Goal: Task Accomplishment & Management: Manage account settings

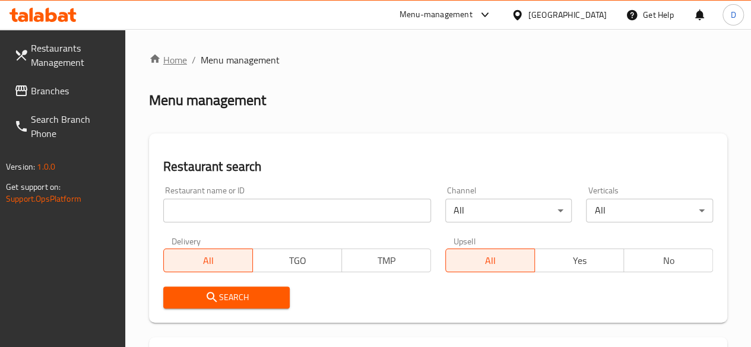
click at [183, 59] on link "Home" at bounding box center [168, 60] width 38 height 14
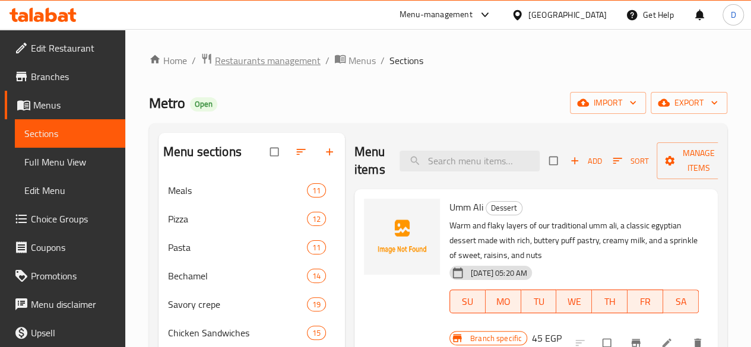
click at [264, 66] on span "Restaurants management" at bounding box center [268, 60] width 106 height 14
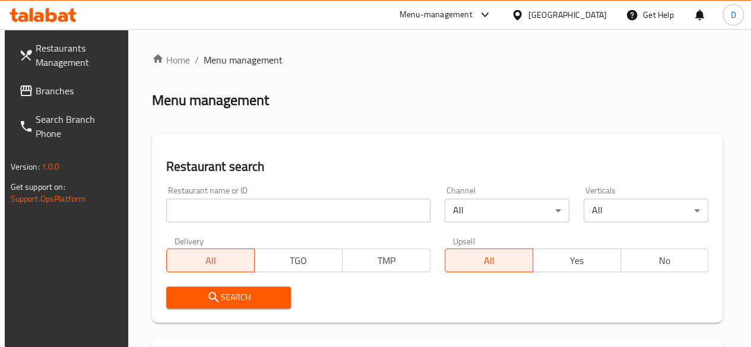
click at [239, 217] on input "search" at bounding box center [298, 211] width 264 height 24
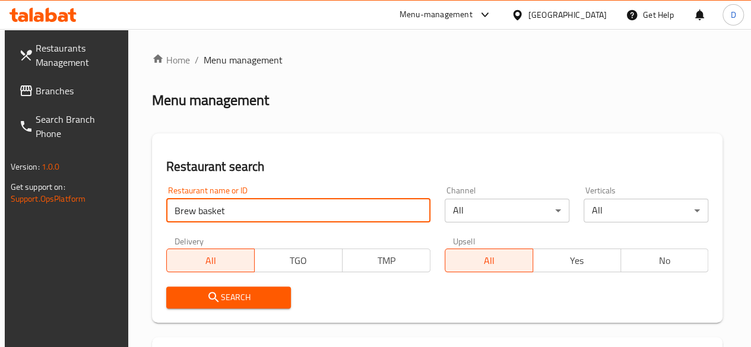
type input "Brew basket"
click button "Search" at bounding box center [228, 298] width 125 height 22
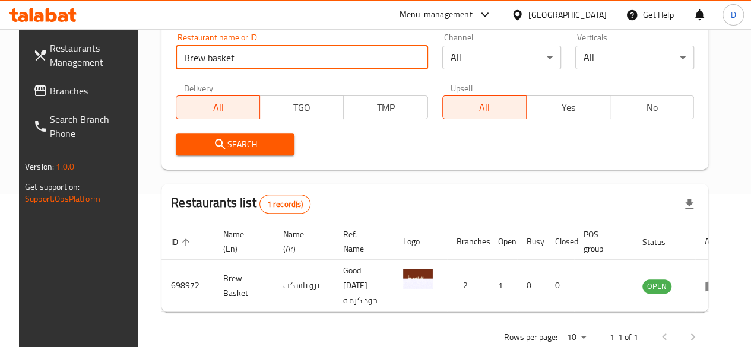
scroll to position [182, 0]
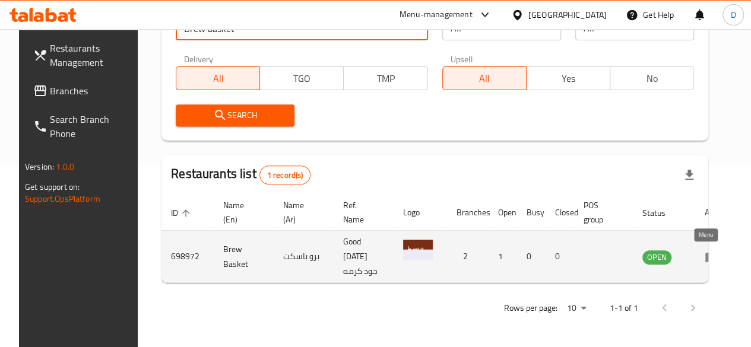
click at [705, 255] on icon "enhanced table" at bounding box center [711, 257] width 13 height 10
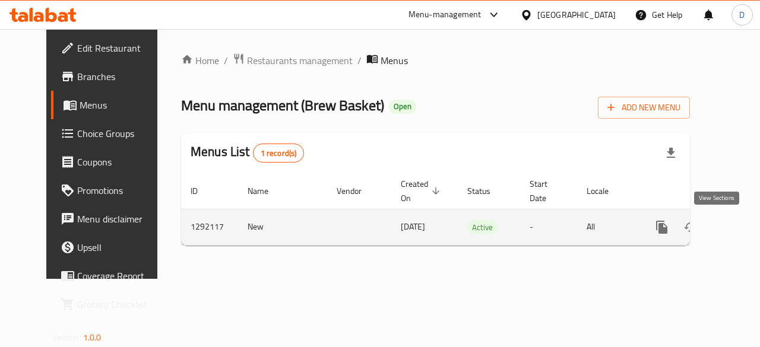
click at [740, 225] on icon "enhanced table" at bounding box center [747, 227] width 14 height 14
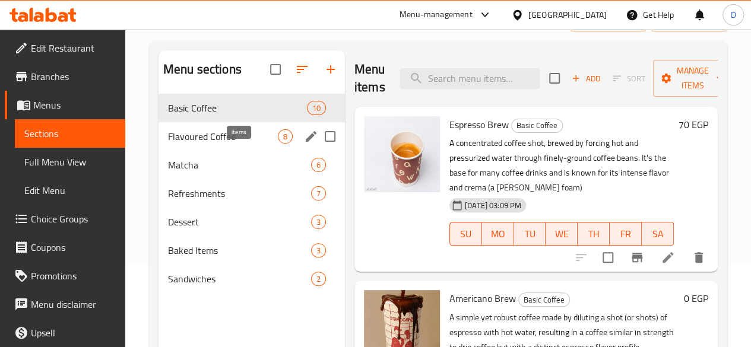
scroll to position [119, 0]
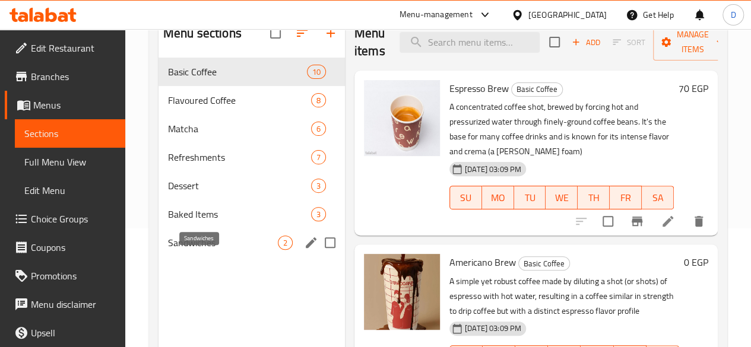
click at [201, 250] on span "Sandwiches" at bounding box center [223, 243] width 110 height 14
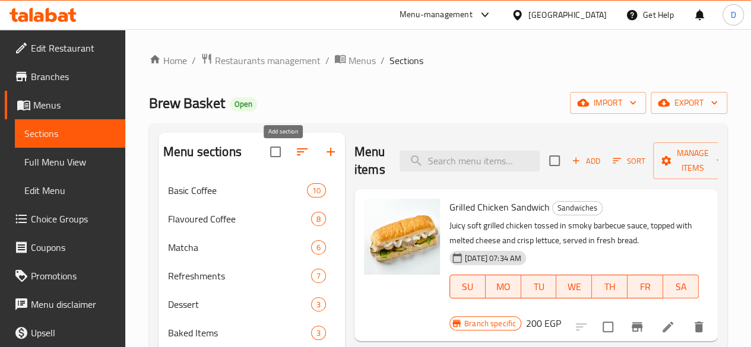
click at [324, 159] on icon "button" at bounding box center [331, 152] width 14 height 14
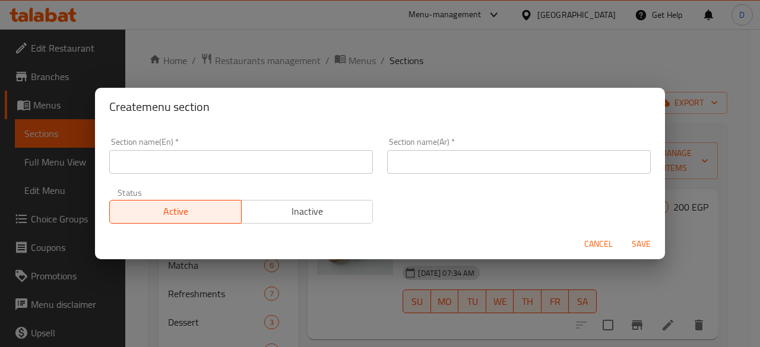
click at [274, 163] on input "text" at bounding box center [241, 162] width 264 height 24
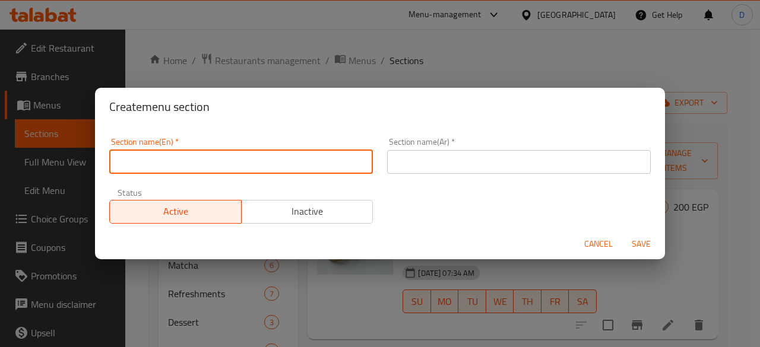
paste input "Bundles"
type input "Bundles"
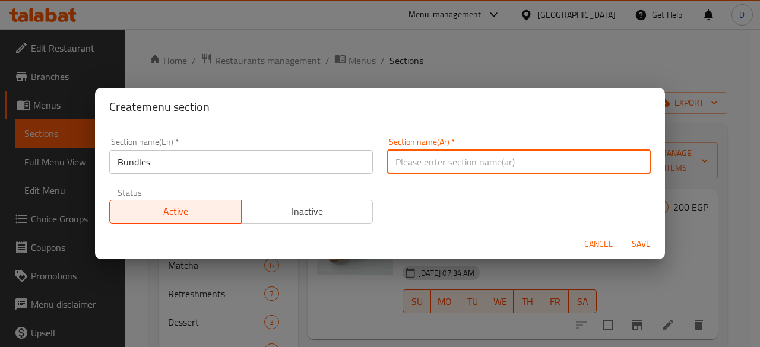
click at [405, 164] on input "text" at bounding box center [519, 162] width 264 height 24
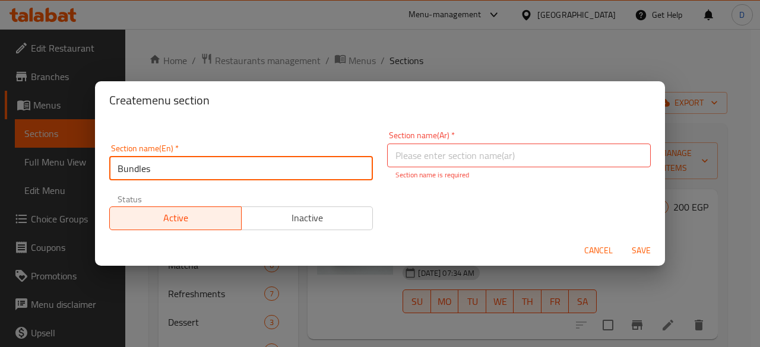
drag, startPoint x: 193, startPoint y: 164, endPoint x: 63, endPoint y: 173, distance: 130.3
click at [63, 173] on div "Create menu section Section name(En)   * Bundles Section name(En) * Section nam…" at bounding box center [380, 173] width 760 height 347
type input "Offers"
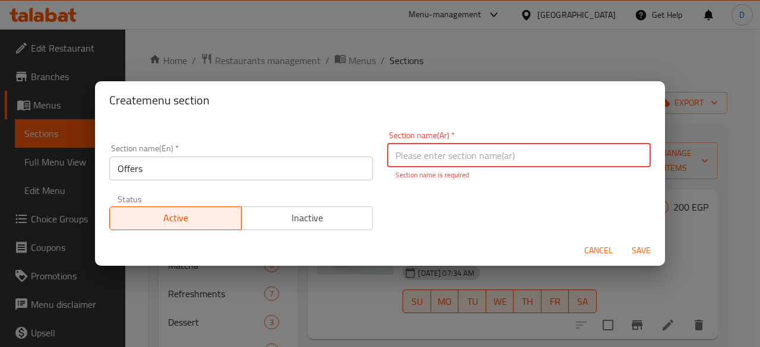
click at [516, 157] on input "text" at bounding box center [519, 156] width 264 height 24
paste input "العروض"
type input "العروض"
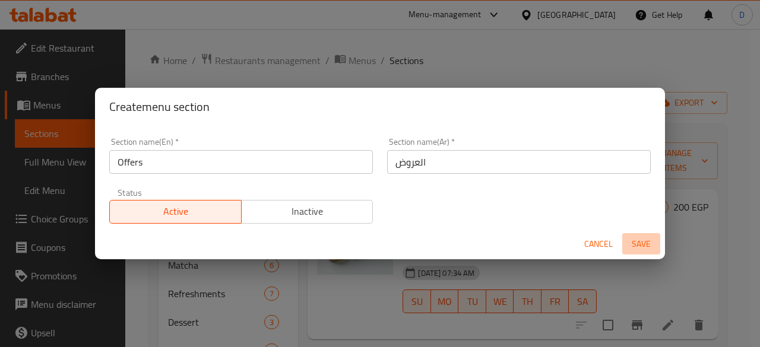
click at [642, 253] on button "Save" at bounding box center [641, 244] width 38 height 22
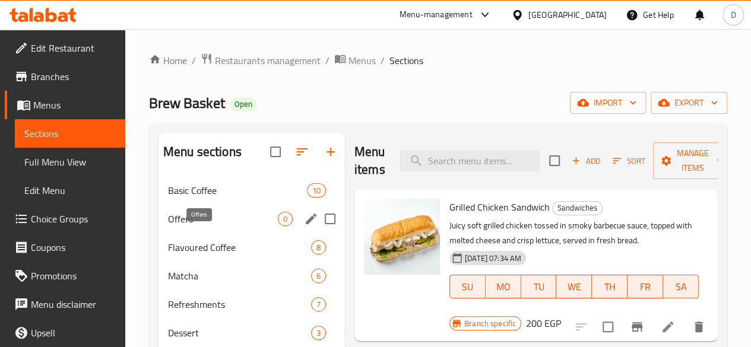
click at [189, 226] on span "Offers" at bounding box center [223, 219] width 110 height 14
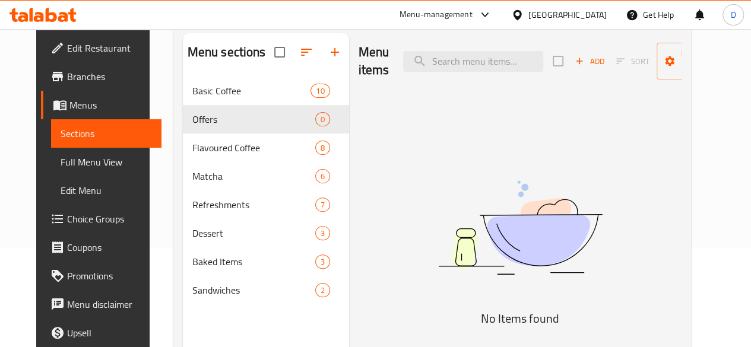
scroll to position [119, 0]
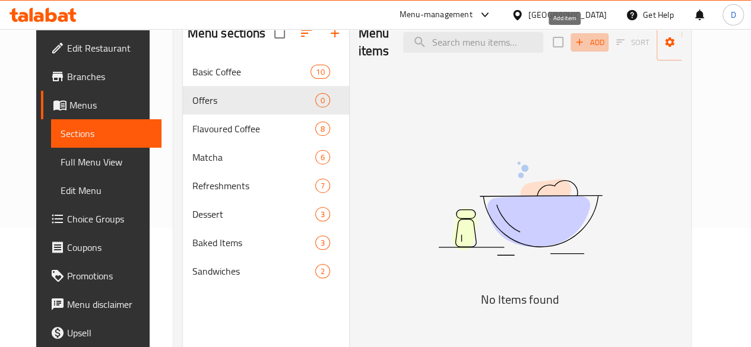
click at [573, 49] on span "Add" at bounding box center [589, 43] width 32 height 14
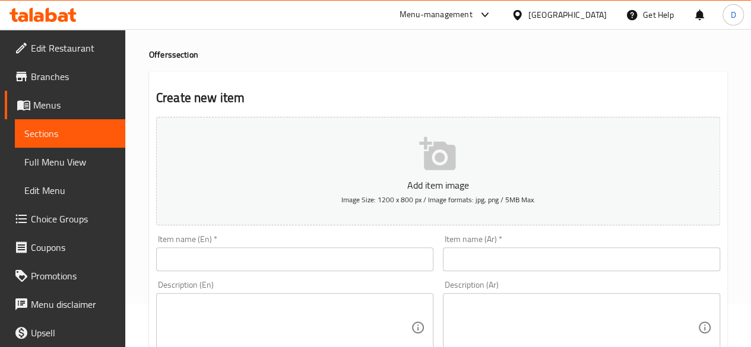
scroll to position [59, 0]
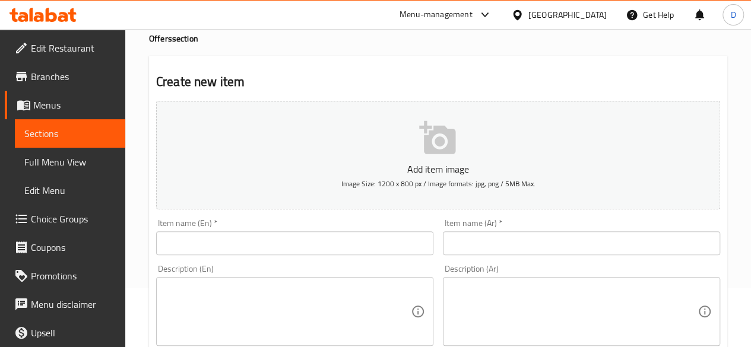
click at [272, 245] on input "text" at bounding box center [294, 244] width 277 height 24
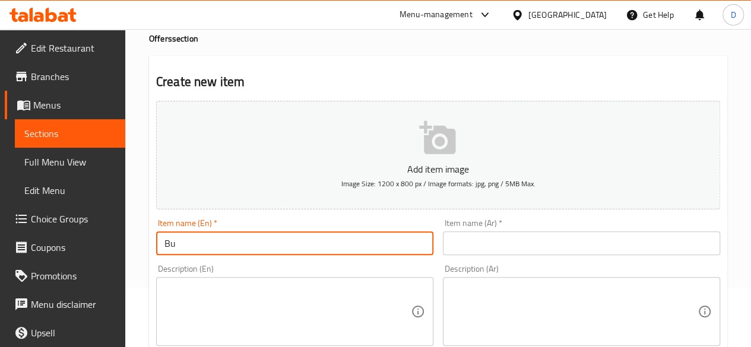
type input "B"
type input "Offer 1"
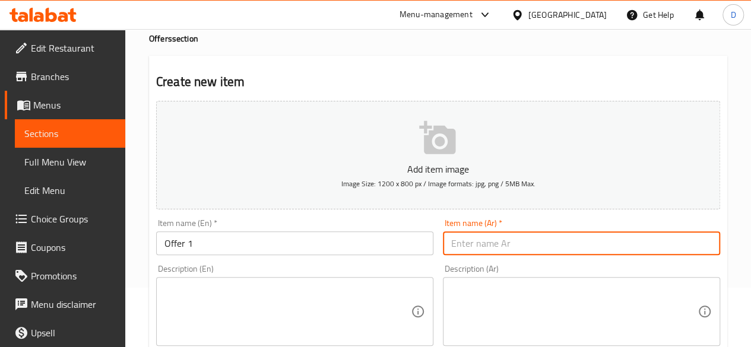
click at [506, 247] on input "text" at bounding box center [581, 244] width 277 height 24
type input "عرض 1"
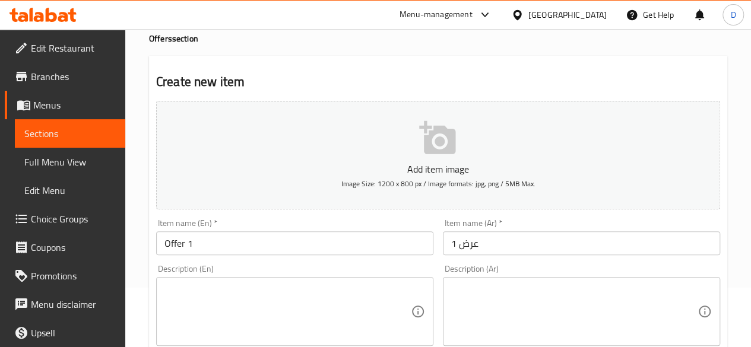
click at [207, 280] on div "Description (En)" at bounding box center [294, 311] width 277 height 69
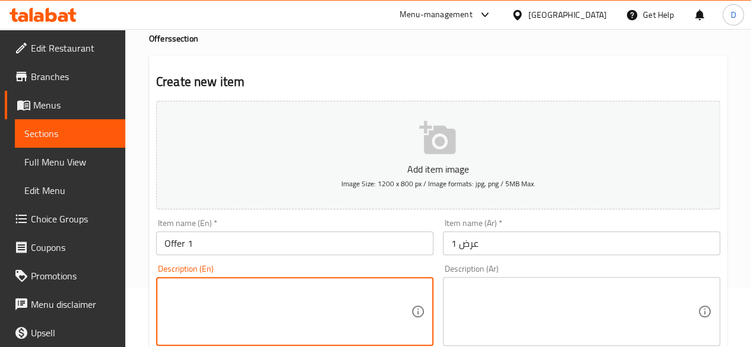
paste textarea "Flat White 100 Smoked Turkey Sandwich"
drag, startPoint x: 224, startPoint y: 284, endPoint x: 207, endPoint y: 288, distance: 18.2
click at [207, 288] on textarea "Flat White 100 Smoked Turkey Sandwich" at bounding box center [287, 312] width 246 height 56
click at [167, 300] on textarea "Flat White Smoked Turkey Sandwich" at bounding box center [287, 312] width 246 height 56
click at [165, 300] on textarea "Flat White Smoked Turkey Sandwich" at bounding box center [287, 312] width 246 height 56
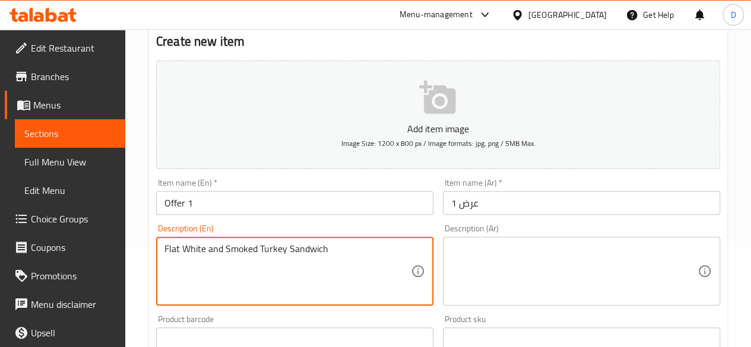
scroll to position [119, 0]
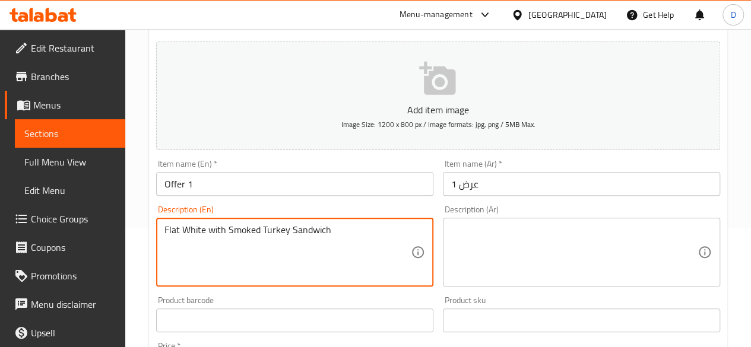
drag, startPoint x: 357, startPoint y: 228, endPoint x: 153, endPoint y: 221, distance: 204.9
click at [153, 221] on div "Description (En) Flat White with Smoked Turkey Sandwich Description (En)" at bounding box center [294, 246] width 287 height 91
type textarea "Flat White with Smoked Turkey Sandwich"
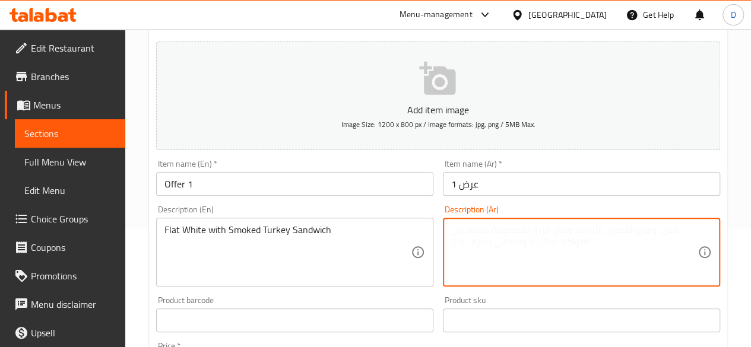
paste textarea "فلات وايت مع [PERSON_NAME]"
drag, startPoint x: 513, startPoint y: 230, endPoint x: 533, endPoint y: 229, distance: 20.2
click at [533, 229] on textarea "فلات وايت مع [PERSON_NAME]" at bounding box center [574, 252] width 246 height 56
type textarea "فلات وايت مع [PERSON_NAME]"
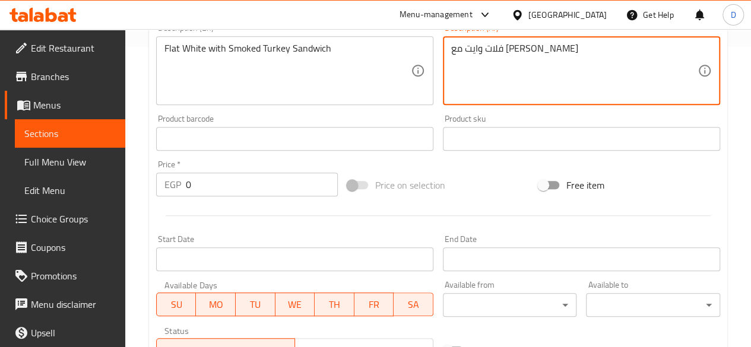
scroll to position [297, 0]
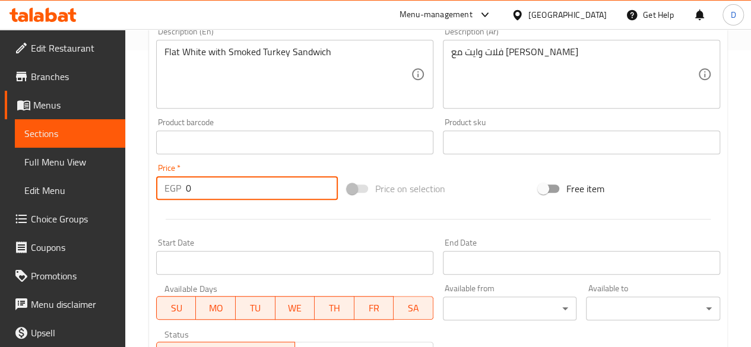
click at [200, 187] on input "0" at bounding box center [262, 188] width 152 height 24
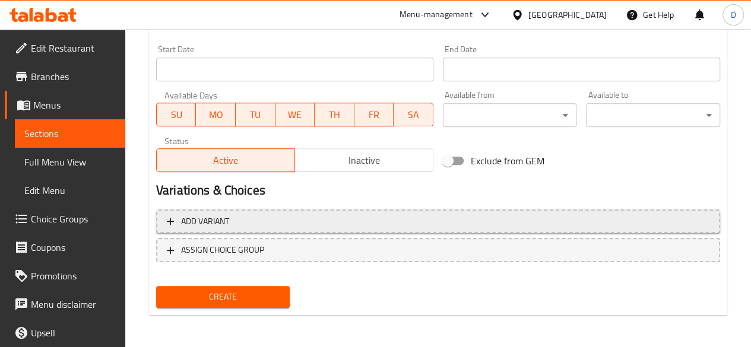
scroll to position [491, 0]
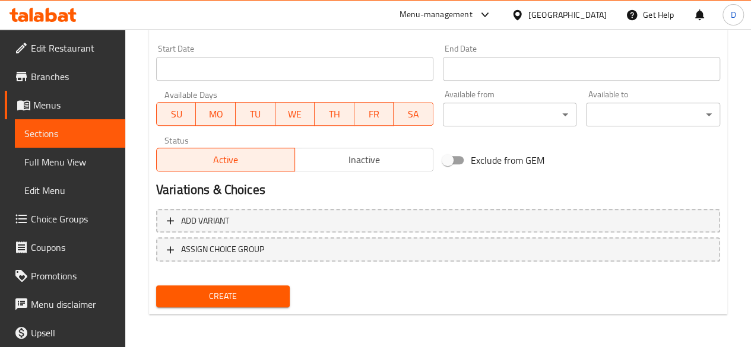
type input "265"
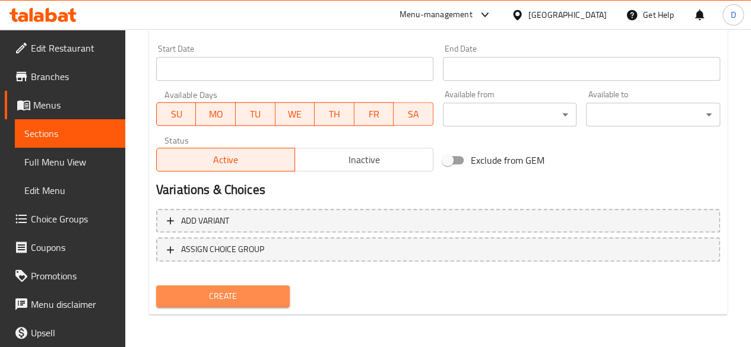
click at [248, 292] on span "Create" at bounding box center [223, 296] width 115 height 15
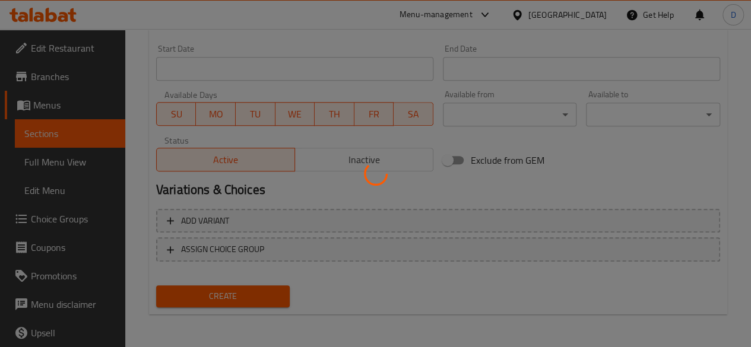
type input "0"
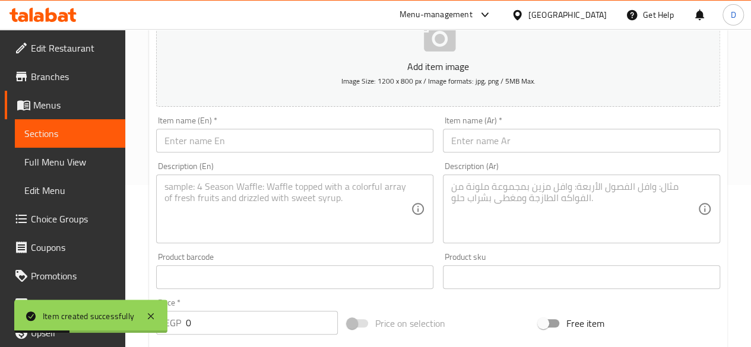
scroll to position [135, 0]
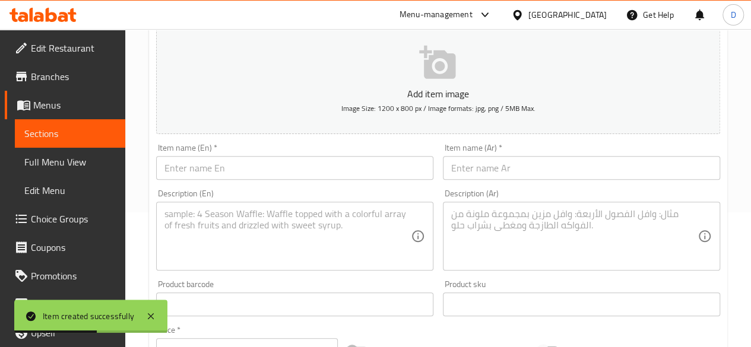
click at [303, 142] on div "Item name (En)   * Item name (En) *" at bounding box center [294, 162] width 287 height 46
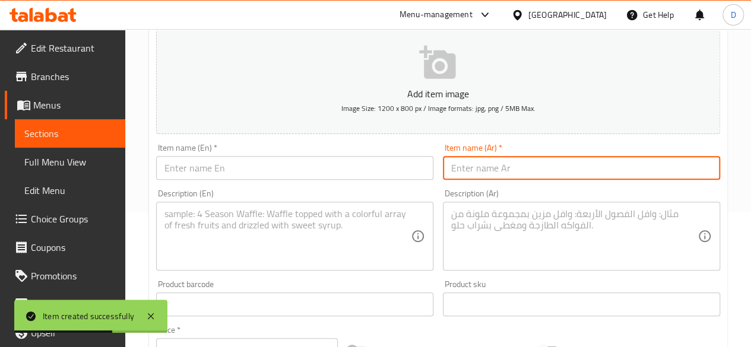
click at [540, 160] on input "text" at bounding box center [581, 168] width 277 height 24
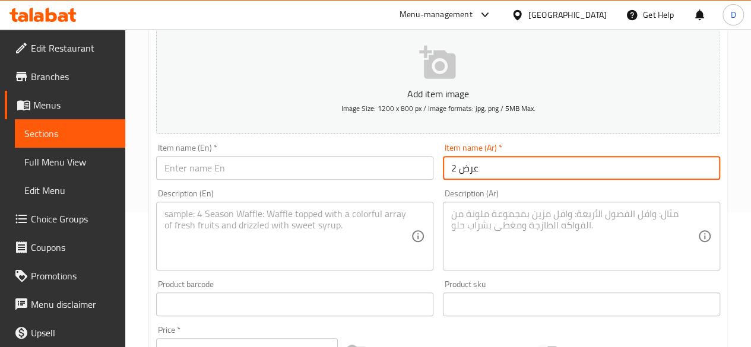
type input "عرض 2"
click at [334, 177] on input "text" at bounding box center [294, 168] width 277 height 24
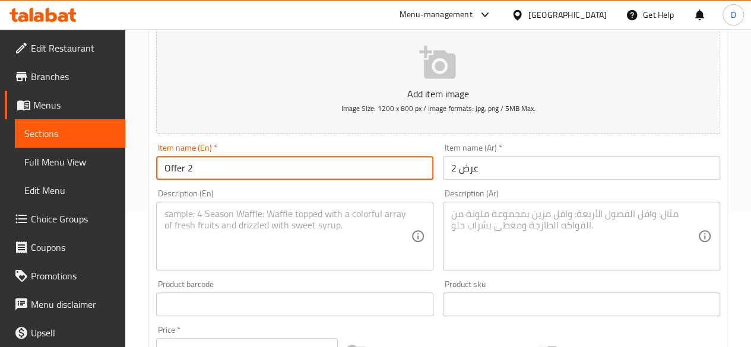
type input "Offer 2"
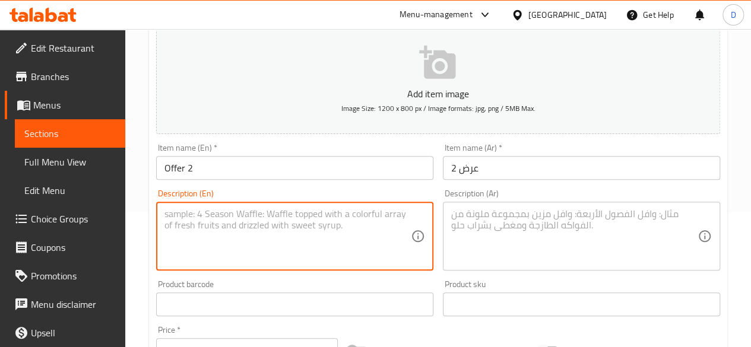
paste textarea "Honey Cinnamon 140 Sausage Roll"
drag, startPoint x: 273, startPoint y: 213, endPoint x: 234, endPoint y: 205, distance: 39.2
click at [234, 205] on div "Honey Cinnamon 140 Sausage Roll Description (En)" at bounding box center [294, 236] width 277 height 69
click at [165, 226] on textarea "Honey Cinnamon and Sausage Roll" at bounding box center [287, 236] width 246 height 56
click at [275, 216] on textarea "Honey Cinnamon and one Sausage Roll" at bounding box center [287, 236] width 246 height 56
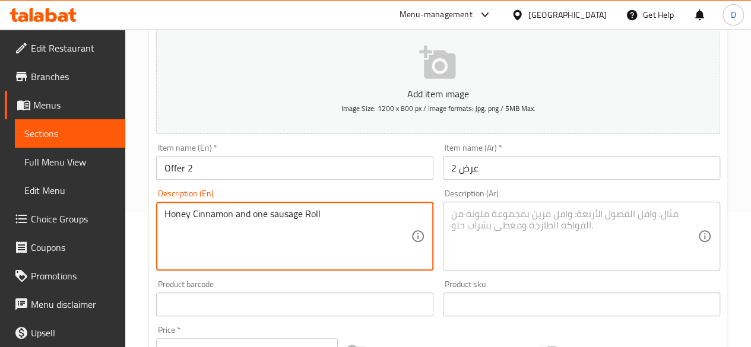
click at [309, 211] on textarea "Honey Cinnamon and one sausage Roll" at bounding box center [287, 236] width 246 height 56
drag, startPoint x: 325, startPoint y: 214, endPoint x: 72, endPoint y: 212, distance: 252.9
click at [72, 212] on div "Edit Restaurant Branches Menus Sections Full Menu View Edit Menu Choice Groups …" at bounding box center [375, 299] width 751 height 810
type textarea "Honey Cinnamon and one sausage roll"
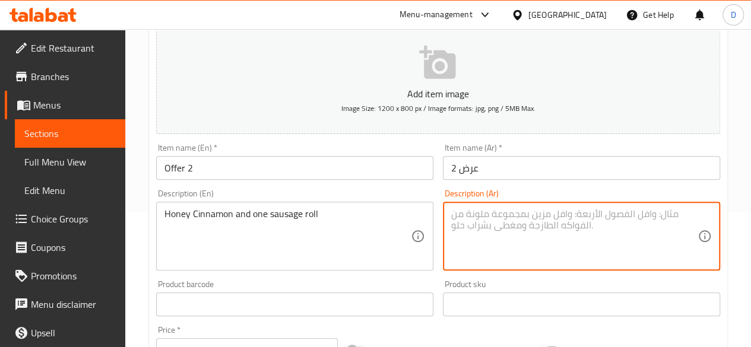
click at [529, 249] on textarea at bounding box center [574, 236] width 246 height 56
paste textarea "عسل وقرفة ولفافة سجق واحدة"
click at [529, 213] on textarea "عسل وقرفة ولفافة سجق واحدة" at bounding box center [574, 236] width 246 height 56
click at [522, 214] on textarea "عسل وقرفة ولفافة سجق واحدة" at bounding box center [574, 236] width 246 height 56
drag, startPoint x: 521, startPoint y: 214, endPoint x: 440, endPoint y: 208, distance: 80.9
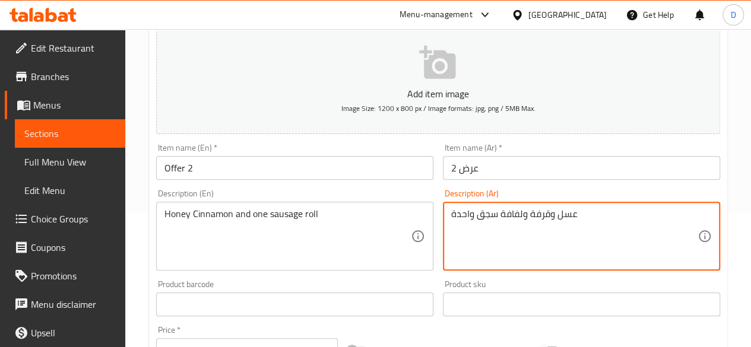
click at [440, 208] on div "Description (Ar) عسل وقرفة ولفافة سجق واحدة Description (Ar)" at bounding box center [581, 230] width 287 height 91
type textarea "عسل وقرفة وسوسيس رول"
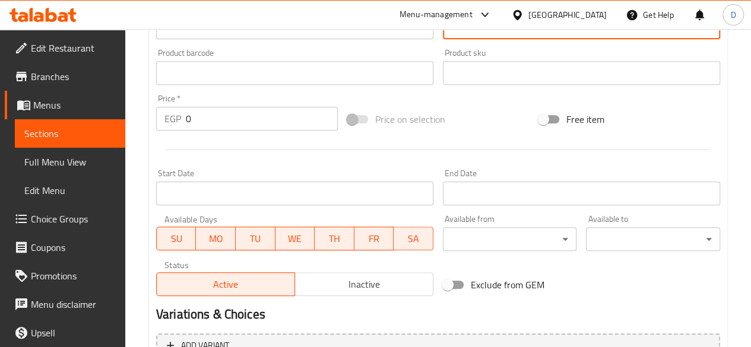
scroll to position [313, 0]
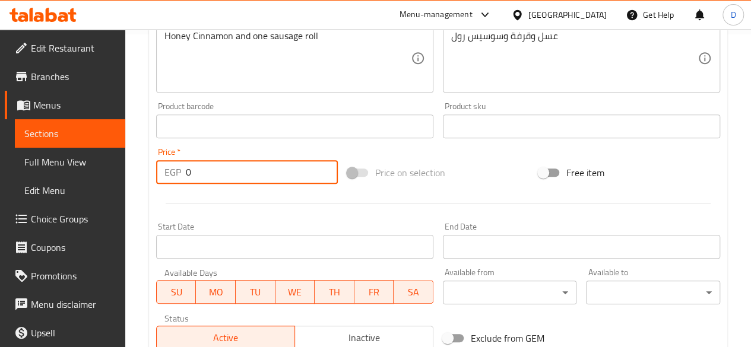
drag, startPoint x: 210, startPoint y: 167, endPoint x: 123, endPoint y: 170, distance: 87.3
click at [127, 170] on div "Home / Restaurants management / Menus / Sections / item / create Offers section…" at bounding box center [438, 121] width 626 height 810
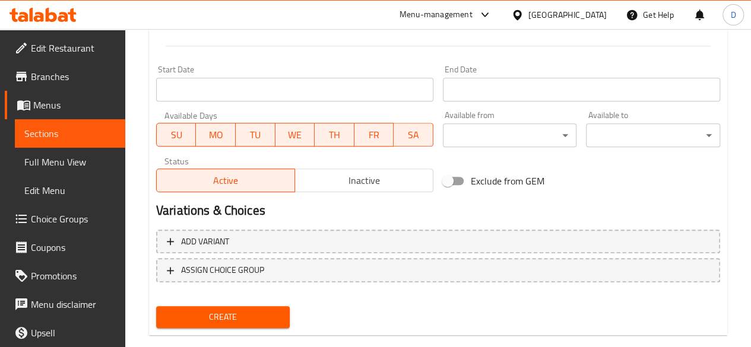
scroll to position [491, 0]
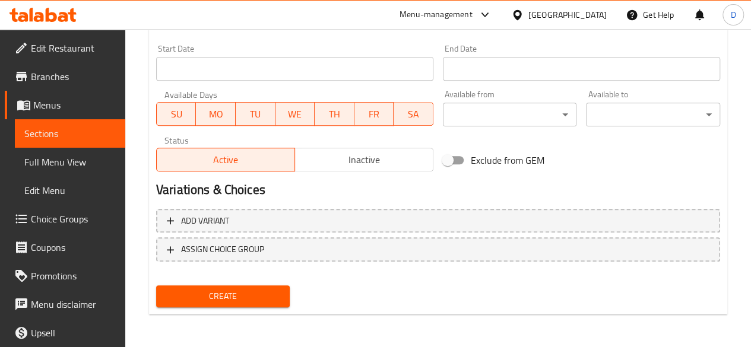
type input "210"
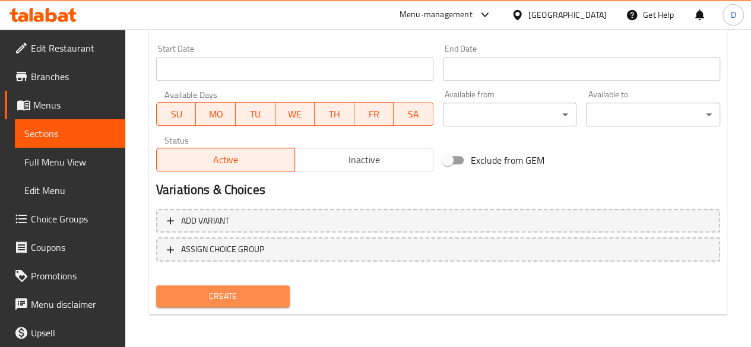
click at [198, 300] on span "Create" at bounding box center [223, 296] width 115 height 15
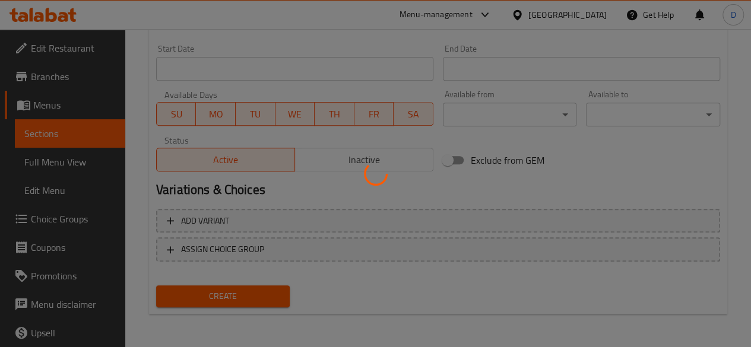
scroll to position [75, 0]
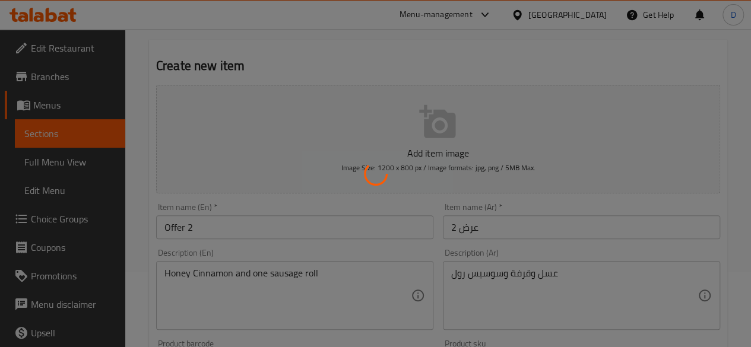
type input "0"
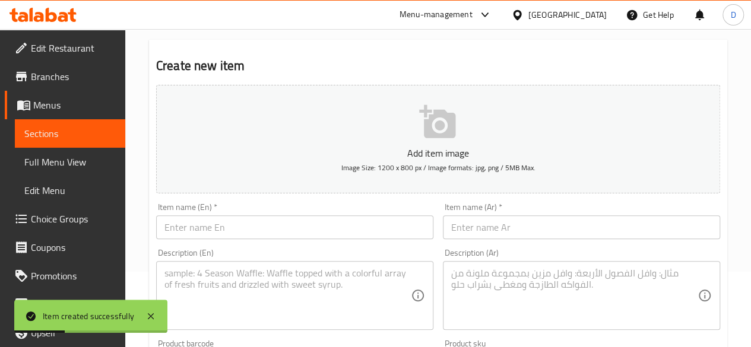
click at [487, 227] on input "text" at bounding box center [581, 227] width 277 height 24
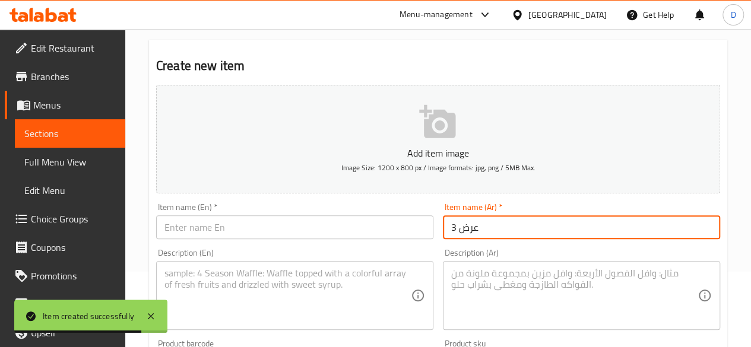
type input "عرض 3"
click at [508, 285] on textarea at bounding box center [574, 296] width 246 height 56
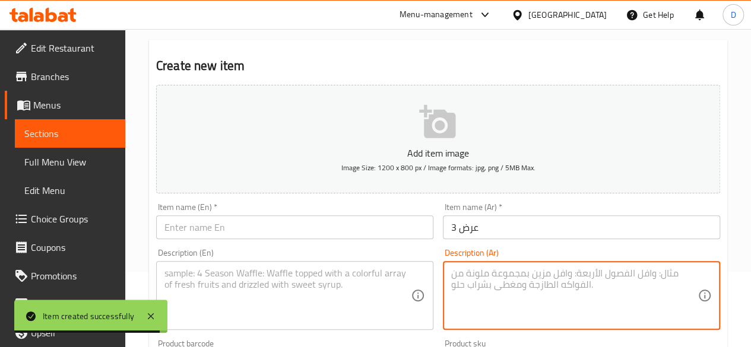
click at [328, 231] on input "text" at bounding box center [294, 227] width 277 height 24
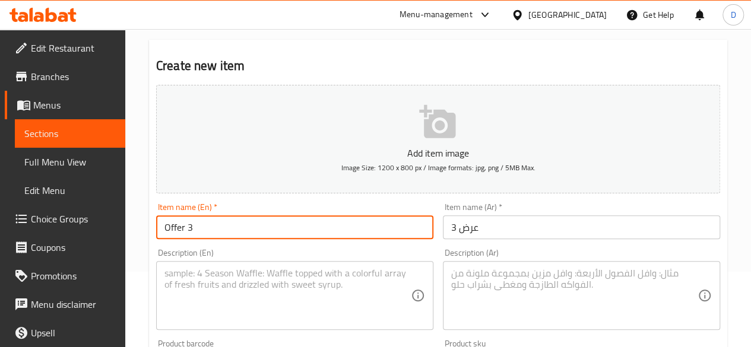
type input "Offer 3"
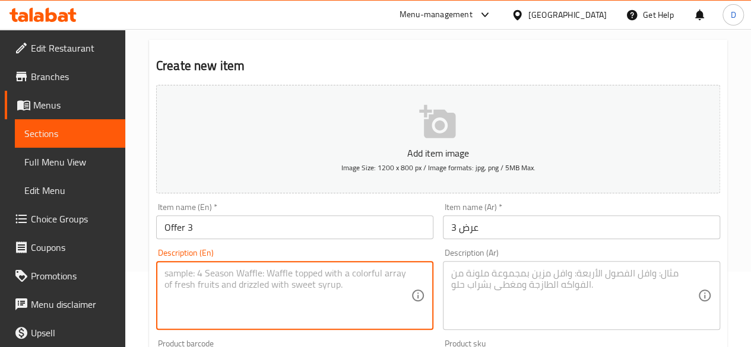
click at [335, 287] on textarea at bounding box center [287, 296] width 246 height 56
paste textarea "Latte 115 Cookies (Vanilla or Chocolate)"
drag, startPoint x: 211, startPoint y: 275, endPoint x: 204, endPoint y: 269, distance: 9.7
click at [204, 269] on textarea "Latte 115 Cookies (Vanilla or Chocolate)" at bounding box center [287, 296] width 246 height 56
drag, startPoint x: 204, startPoint y: 269, endPoint x: 186, endPoint y: 269, distance: 17.2
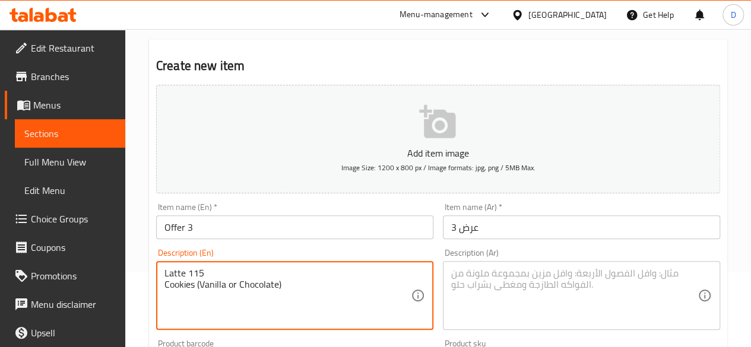
click at [186, 269] on textarea "Latte 115 Cookies (Vanilla or Chocolate)" at bounding box center [287, 296] width 246 height 56
click at [165, 286] on textarea "Latte Cookies (Vanilla or Chocolate)" at bounding box center [287, 296] width 246 height 56
drag, startPoint x: 220, startPoint y: 270, endPoint x: 322, endPoint y: 261, distance: 103.1
click at [322, 261] on div "Latte Cookies (Vanilla or Chocolate) Description (En)" at bounding box center [294, 295] width 277 height 69
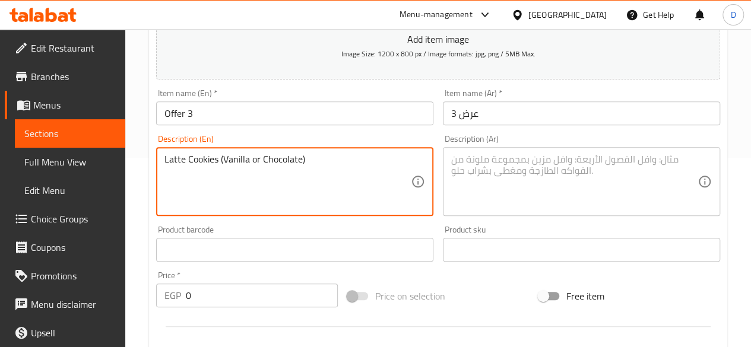
scroll to position [194, 0]
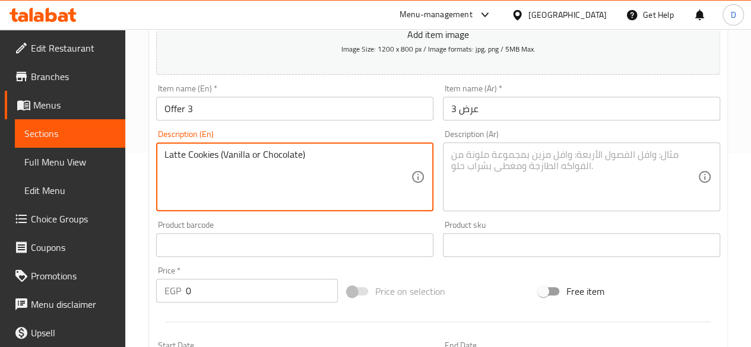
click at [185, 161] on textarea "Latte Cookies (Vanilla or Chocolate)" at bounding box center [287, 177] width 246 height 56
click at [268, 157] on textarea "Latte and your choice of Cookies (Vanilla or Chocolate)" at bounding box center [287, 177] width 246 height 56
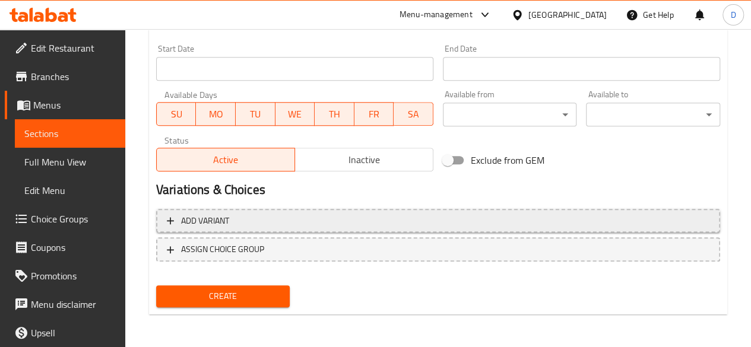
type textarea "Latte and your choice of cookies (Vanilla or Chocolate)"
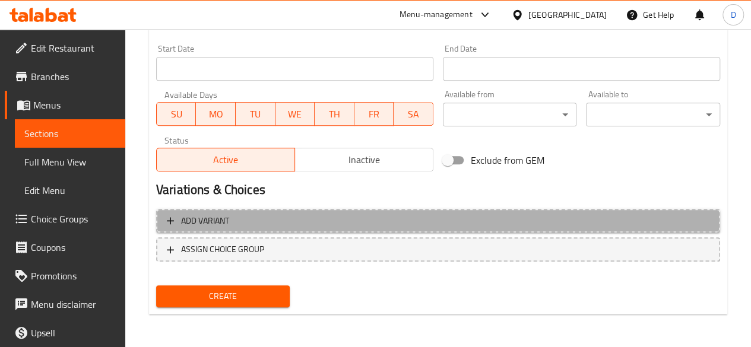
click at [278, 214] on span "Add variant" at bounding box center [438, 221] width 543 height 15
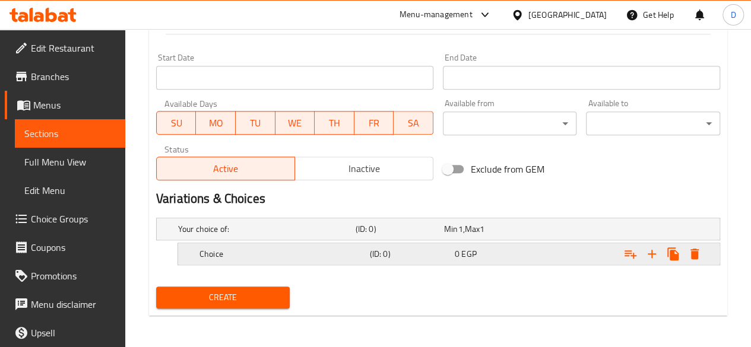
click at [227, 256] on h5 "Choice" at bounding box center [282, 254] width 166 height 12
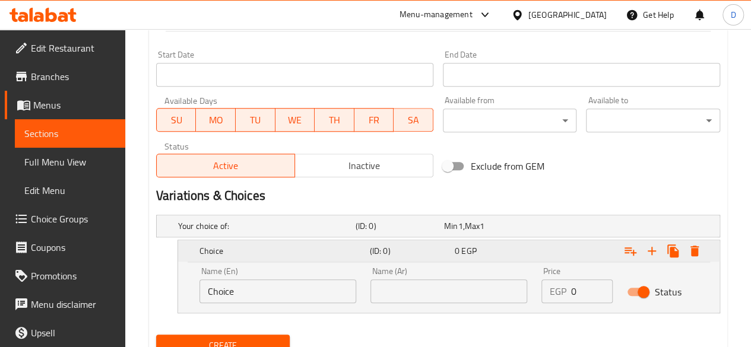
scroll to position [533, 0]
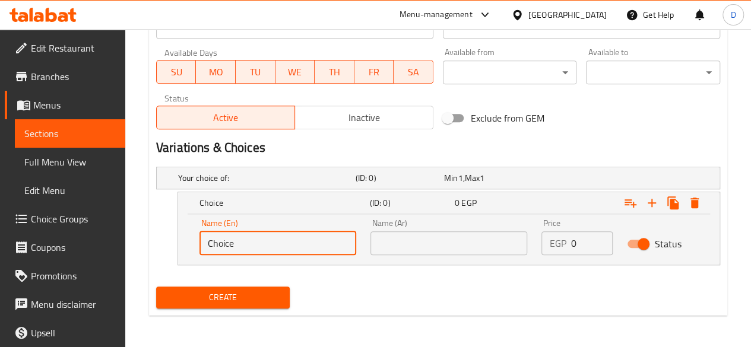
drag, startPoint x: 237, startPoint y: 242, endPoint x: 158, endPoint y: 243, distance: 79.0
click at [159, 243] on div "Choice (ID: 0) 0 EGP Name (En) Choice Name (En) Name (Ar) Name (Ar) Price EGP 0…" at bounding box center [438, 229] width 564 height 74
type input "Vanilla"
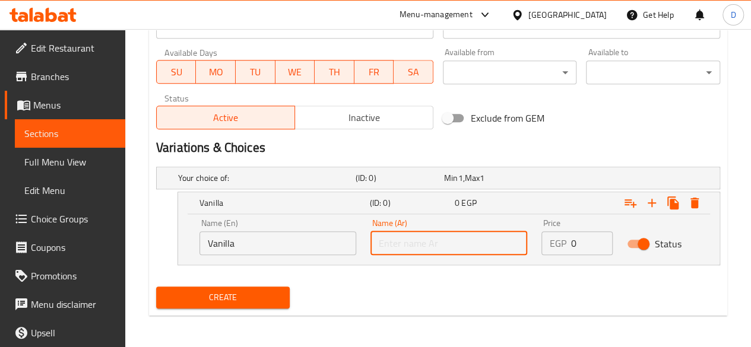
click at [458, 246] on input "text" at bounding box center [448, 244] width 157 height 24
type input "فانيليا"
click at [657, 198] on icon "Expand" at bounding box center [652, 203] width 14 height 14
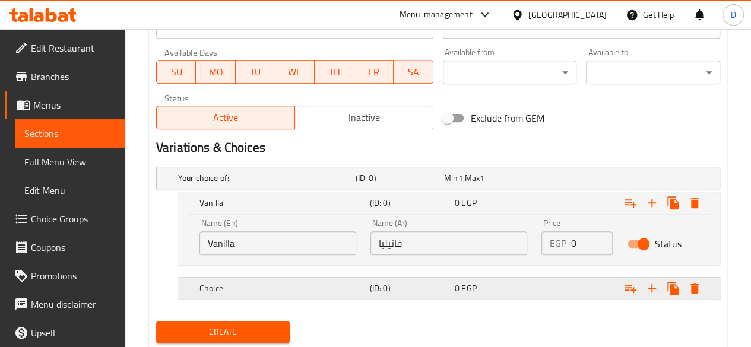
click at [280, 297] on div "Choice (ID: 0) 0 EGP" at bounding box center [452, 288] width 511 height 26
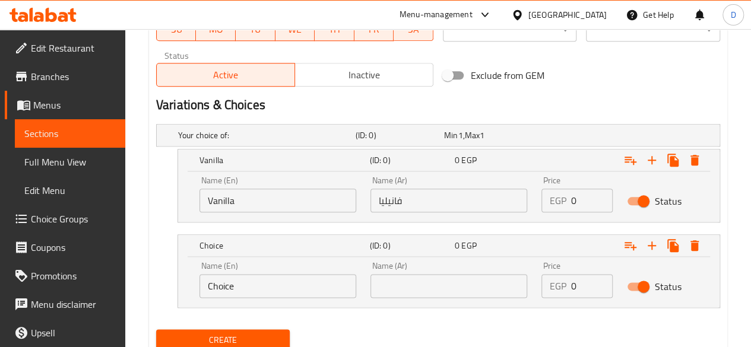
scroll to position [592, 0]
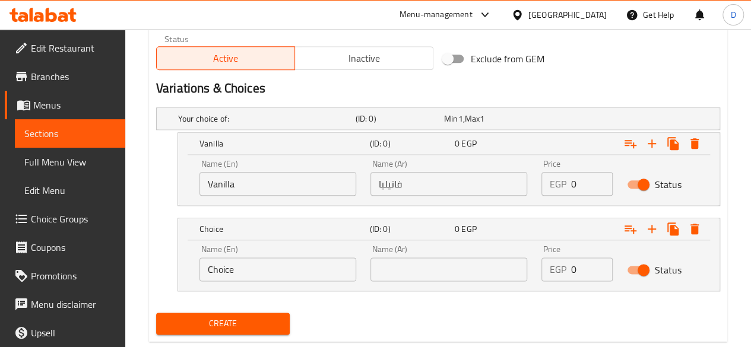
drag, startPoint x: 273, startPoint y: 278, endPoint x: 269, endPoint y: 271, distance: 8.2
click at [272, 277] on input "Choice" at bounding box center [277, 270] width 157 height 24
click at [268, 271] on input "Choice" at bounding box center [277, 270] width 157 height 24
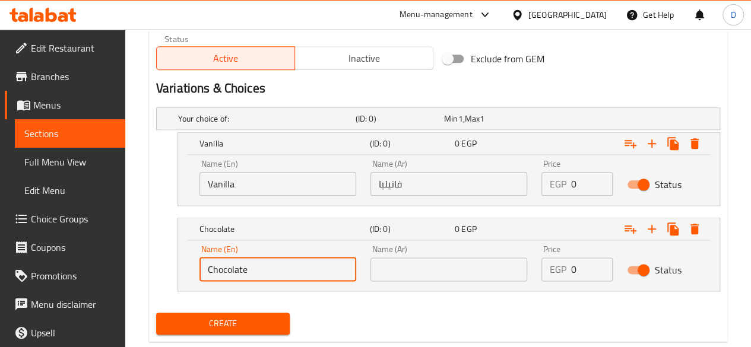
type input "Chocolate"
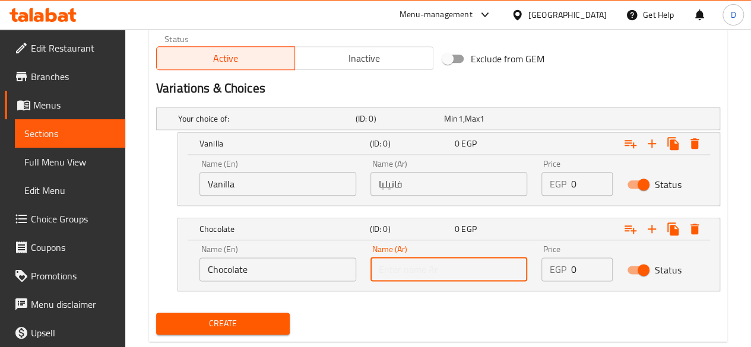
click at [416, 265] on input "text" at bounding box center [448, 270] width 157 height 24
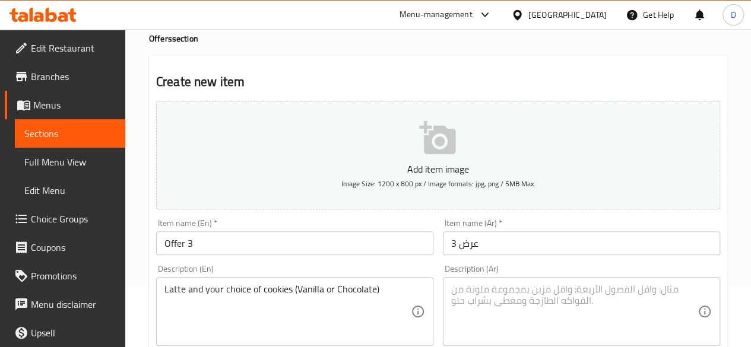
scroll to position [178, 0]
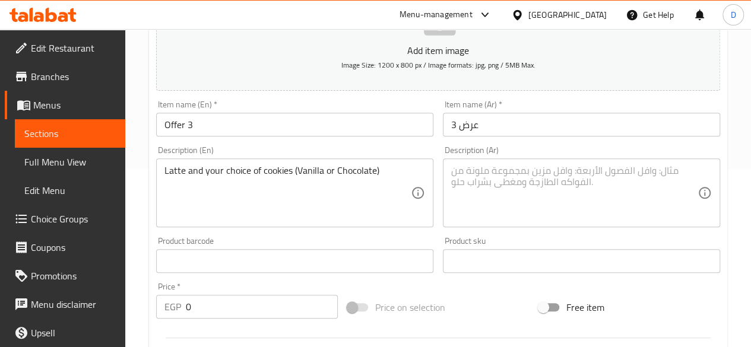
type input "شوكولاتة"
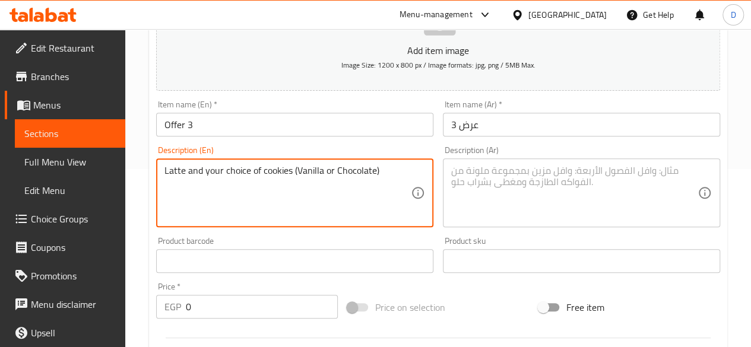
drag, startPoint x: 401, startPoint y: 167, endPoint x: 62, endPoint y: 194, distance: 340.0
click at [509, 187] on textarea at bounding box center [574, 193] width 246 height 56
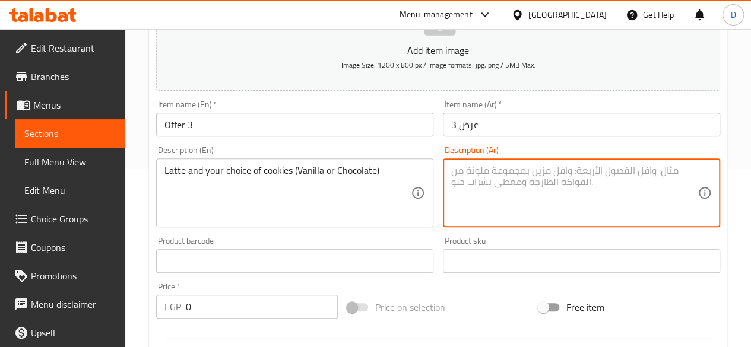
paste textarea "لاتيه مع اختيارك من الكوكيز (فانيليا أو شوكولاتة)"
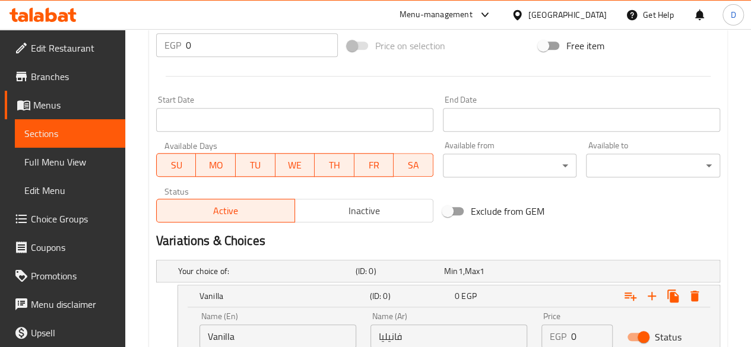
scroll to position [262, 0]
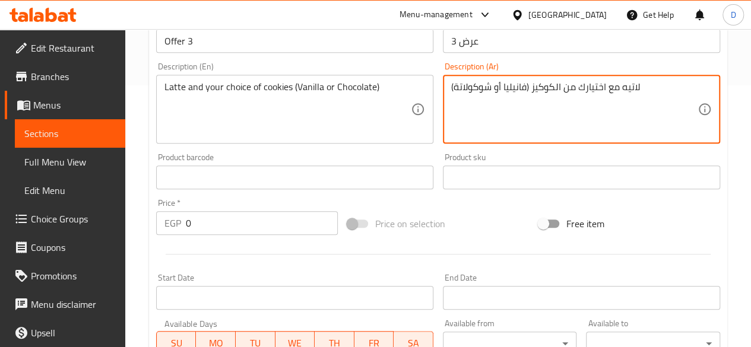
type textarea "لاتيه مع اختيارك من الكوكيز (فانيليا أو شوكولاتة)"
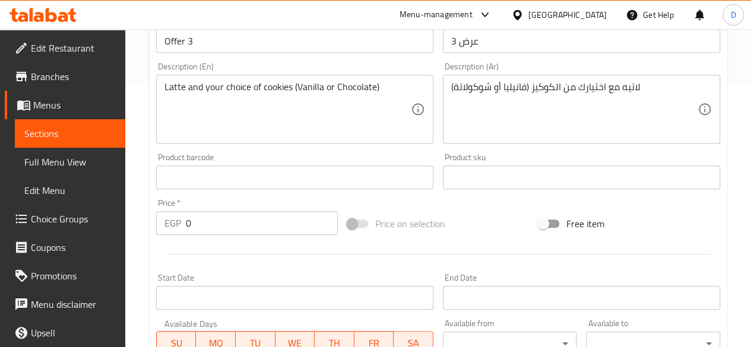
drag, startPoint x: 204, startPoint y: 205, endPoint x: 157, endPoint y: 210, distance: 47.8
click at [157, 210] on div "Price   * EGP 0 Price *" at bounding box center [247, 217] width 182 height 36
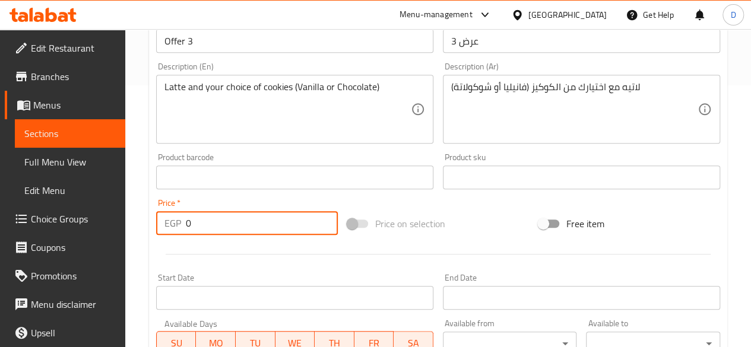
drag, startPoint x: 188, startPoint y: 220, endPoint x: 132, endPoint y: 210, distance: 56.7
click at [134, 210] on div "Home / Restaurants management / Menus / Sections / item / create Offers section…" at bounding box center [438, 236] width 626 height 938
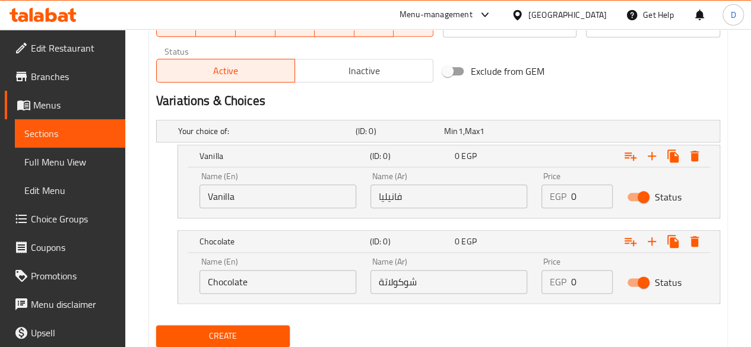
scroll to position [618, 0]
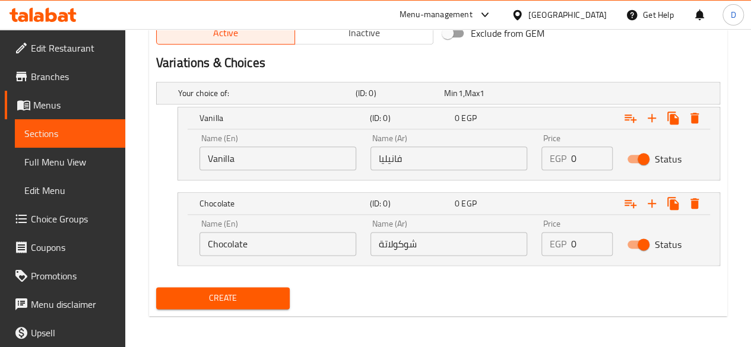
type input "175"
click at [188, 303] on span "Create" at bounding box center [223, 298] width 115 height 15
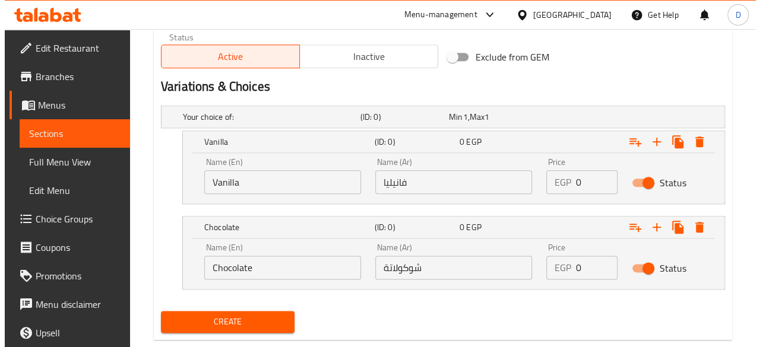
scroll to position [559, 0]
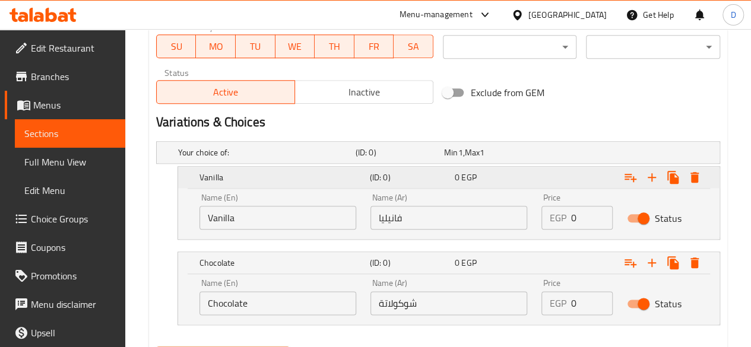
click at [691, 172] on icon "Expand" at bounding box center [694, 177] width 8 height 11
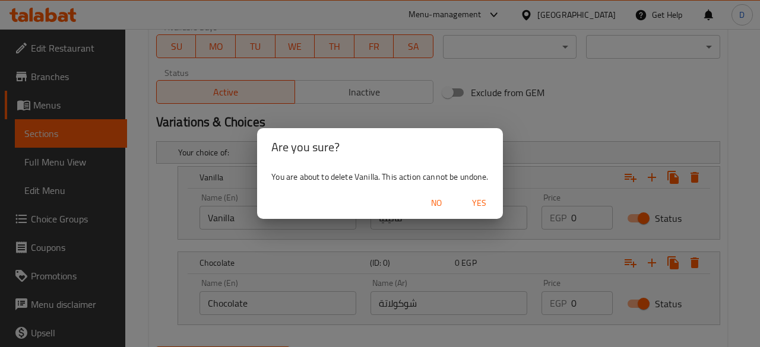
click at [470, 204] on span "Yes" at bounding box center [479, 203] width 28 height 15
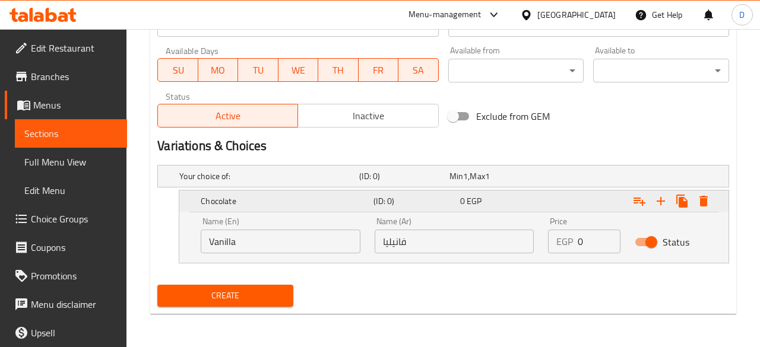
scroll to position [533, 0]
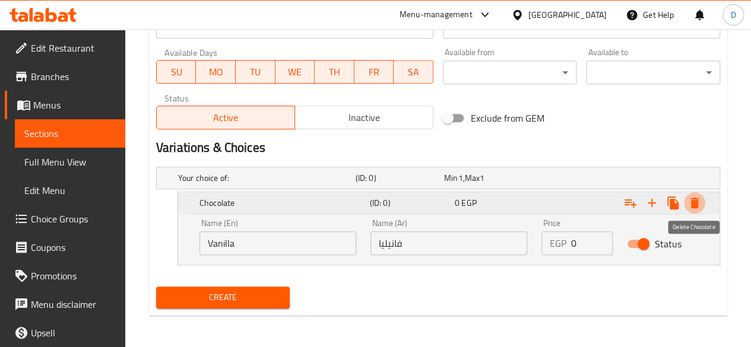
click at [695, 207] on icon "Expand" at bounding box center [694, 203] width 8 height 11
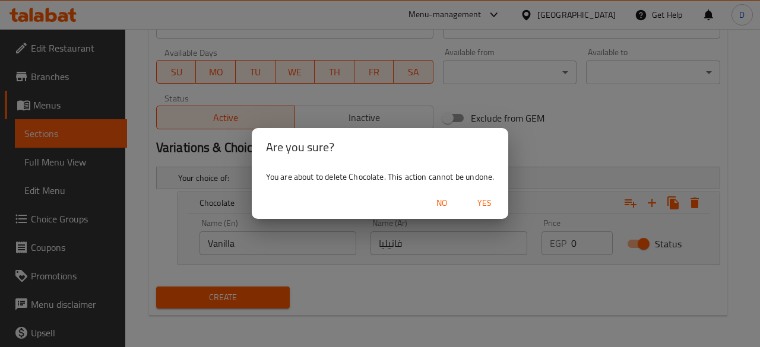
click at [480, 201] on span "Yes" at bounding box center [484, 203] width 28 height 15
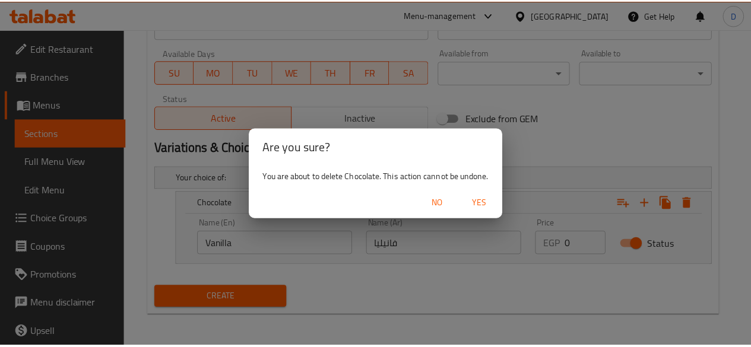
scroll to position [491, 0]
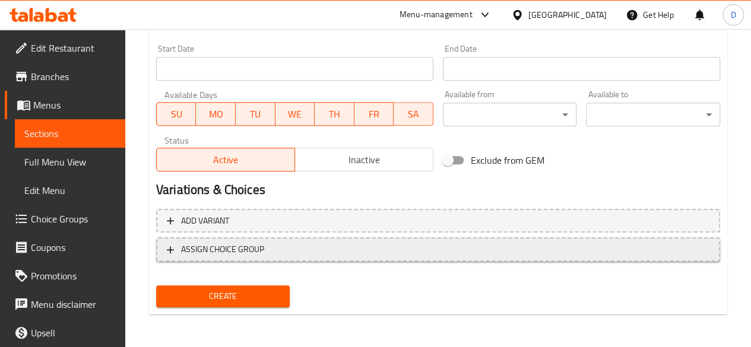
click at [246, 250] on span "ASSIGN CHOICE GROUP" at bounding box center [222, 249] width 83 height 15
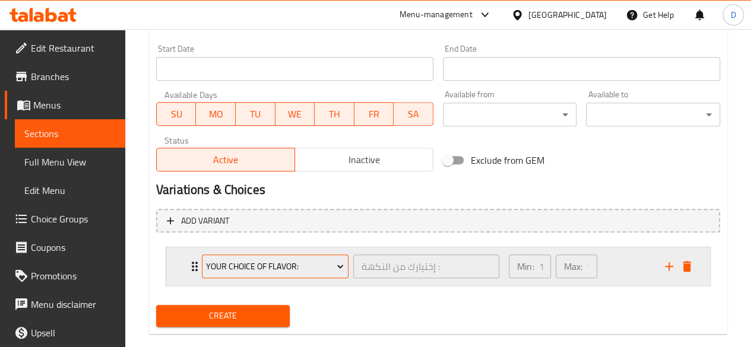
click at [291, 261] on span "Your Choice of Flavor:" at bounding box center [275, 266] width 138 height 15
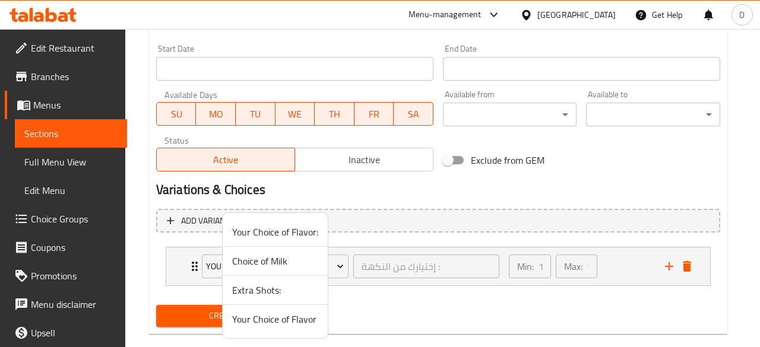
click at [299, 230] on span "Your Choice of Flavor:" at bounding box center [275, 232] width 86 height 14
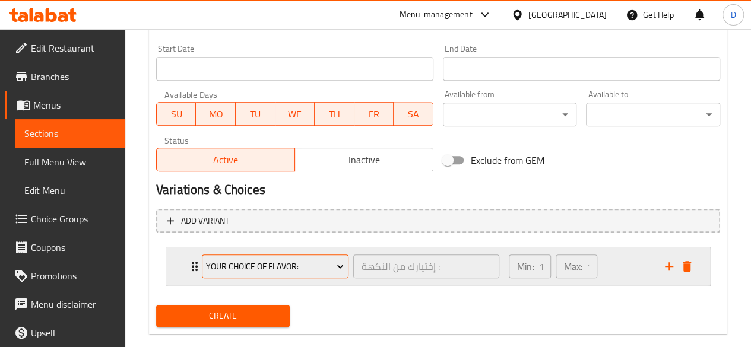
click at [324, 262] on span "Your Choice of Flavor:" at bounding box center [275, 266] width 138 height 15
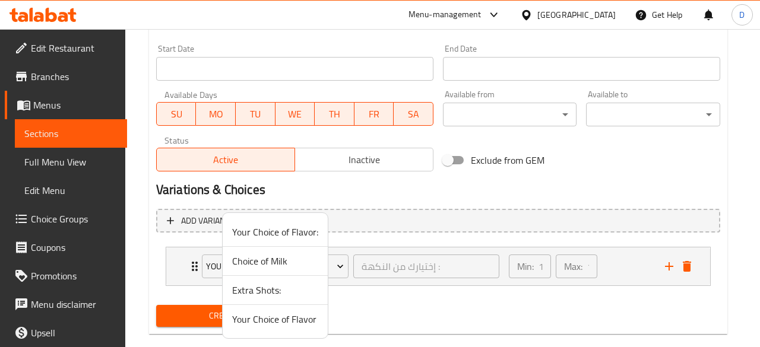
click at [684, 272] on div at bounding box center [380, 173] width 760 height 347
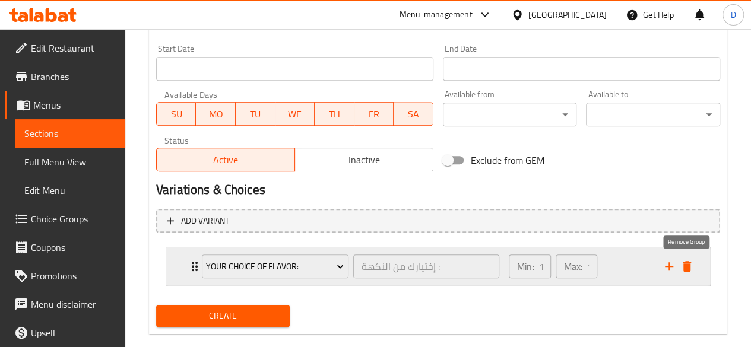
click at [681, 261] on icon "delete" at bounding box center [687, 266] width 14 height 14
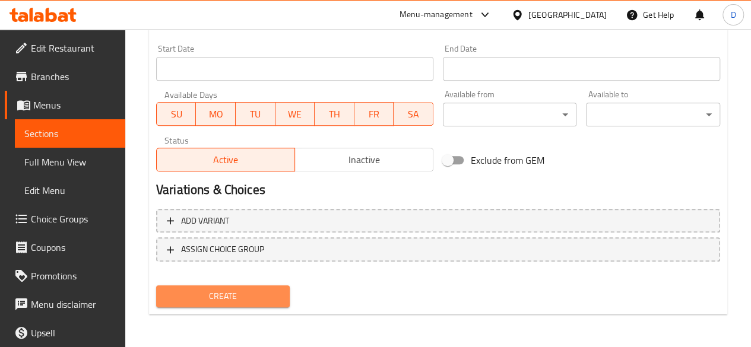
click at [213, 297] on span "Create" at bounding box center [223, 296] width 115 height 15
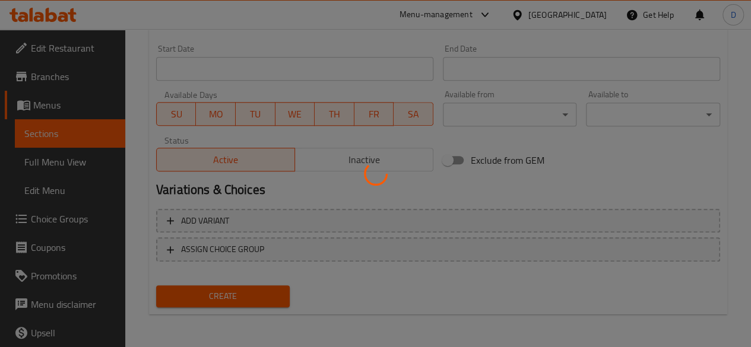
type input "0"
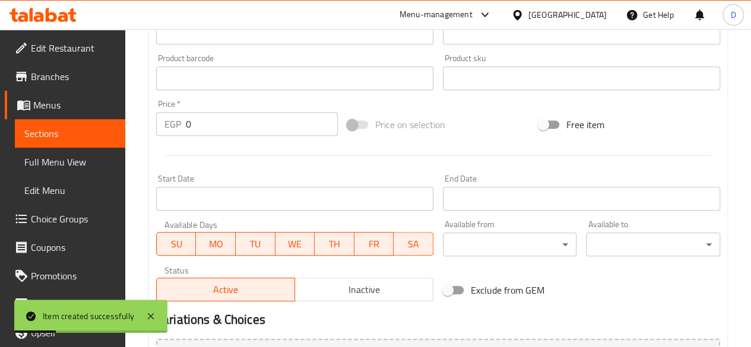
scroll to position [75, 0]
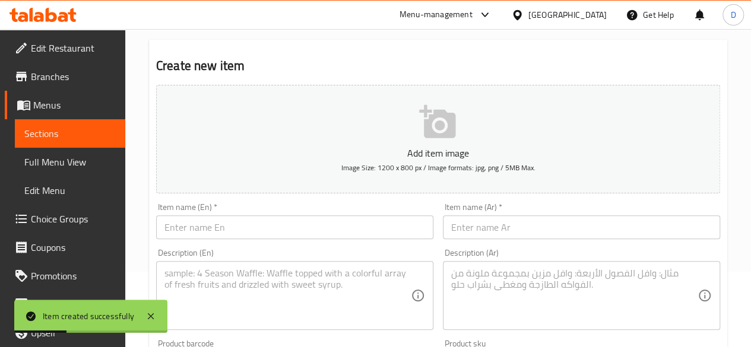
click at [304, 220] on input "text" at bounding box center [294, 227] width 277 height 24
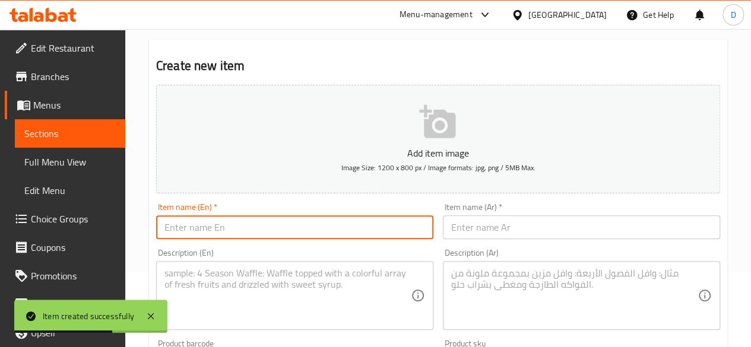
click at [584, 223] on input "text" at bounding box center [581, 227] width 277 height 24
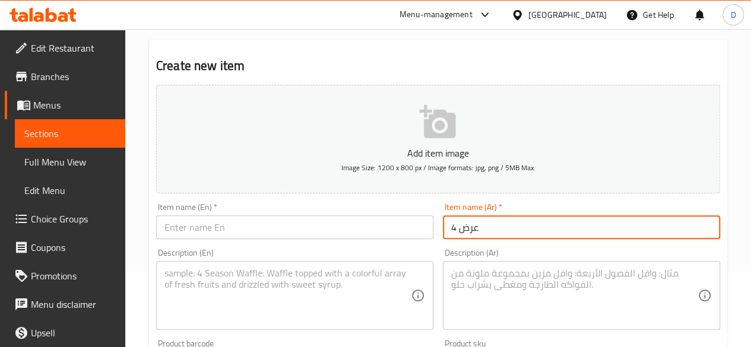
type input "عرض 4"
click at [310, 232] on input "text" at bounding box center [294, 227] width 277 height 24
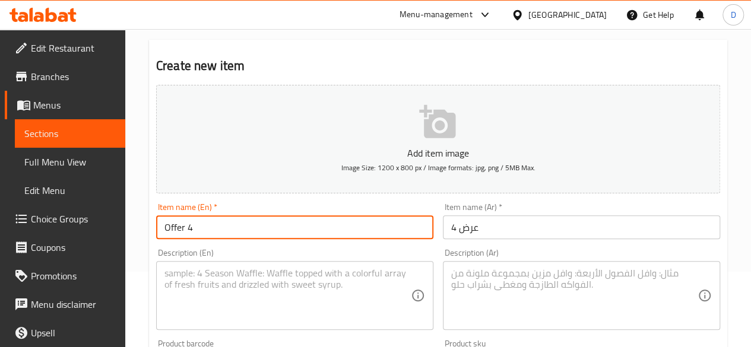
type input "Offer 4"
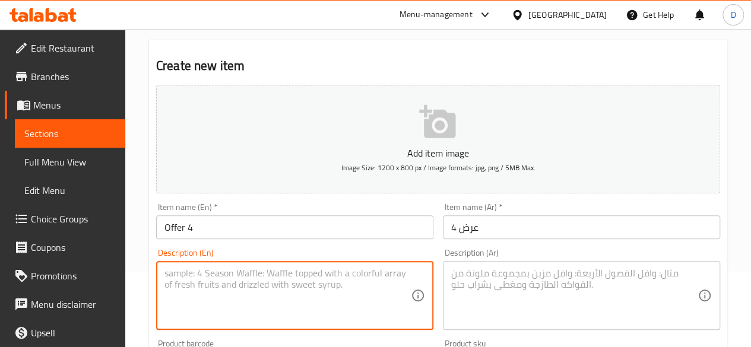
paste textarea "Spanish Latte 150 Croissant Pastrami"
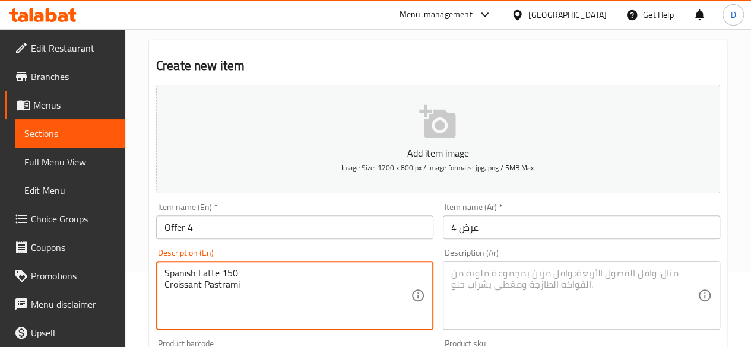
drag, startPoint x: 236, startPoint y: 273, endPoint x: 221, endPoint y: 270, distance: 15.1
click at [221, 270] on textarea "Spanish Latte 150 Croissant Pastrami" at bounding box center [287, 296] width 246 height 56
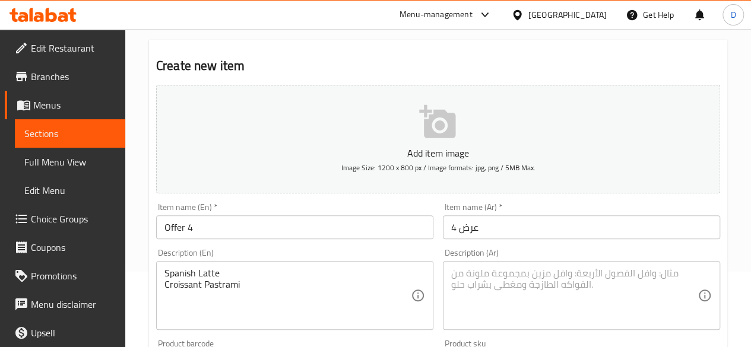
click at [160, 282] on div "Spanish Latte Croissant Pastrami Description (En)" at bounding box center [294, 295] width 277 height 69
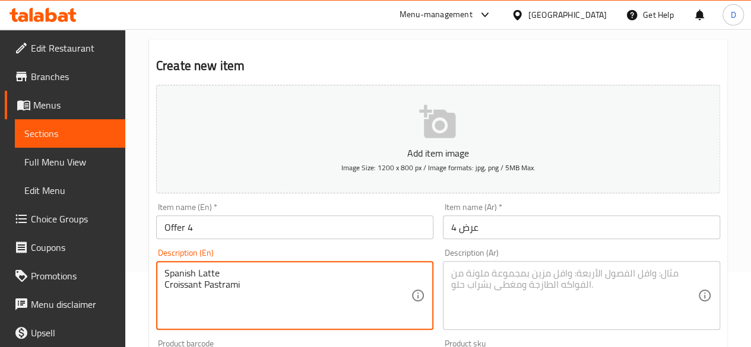
click at [163, 283] on div "Spanish Latte Croissant Pastrami Description (En)" at bounding box center [294, 295] width 277 height 69
click at [166, 284] on textarea "Spanish Latte Croissant Pastrami" at bounding box center [287, 296] width 246 height 56
click at [249, 271] on textarea "Spanish Latte and a Croissant Pastrami" at bounding box center [287, 296] width 246 height 56
drag, startPoint x: 332, startPoint y: 278, endPoint x: 44, endPoint y: 284, distance: 288.0
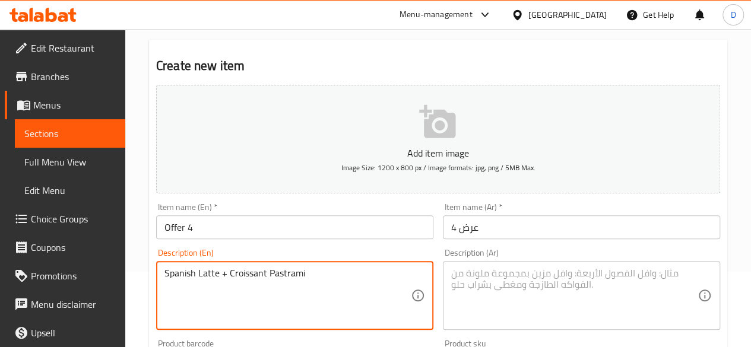
type textarea "Spanish Latte + Croissant Pastrami"
click at [488, 280] on textarea at bounding box center [574, 296] width 246 height 56
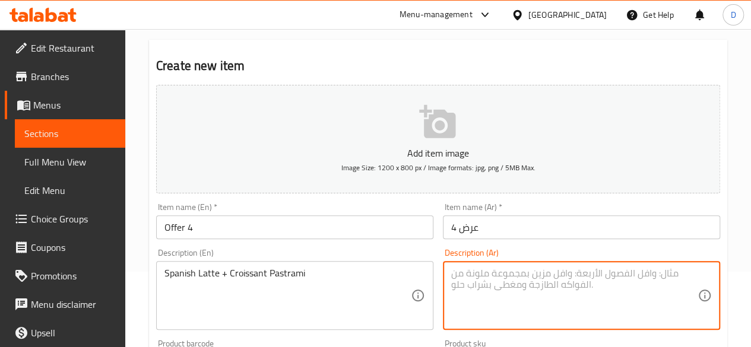
paste textarea "لاتيه إسباني + كرواسون باسترامي"
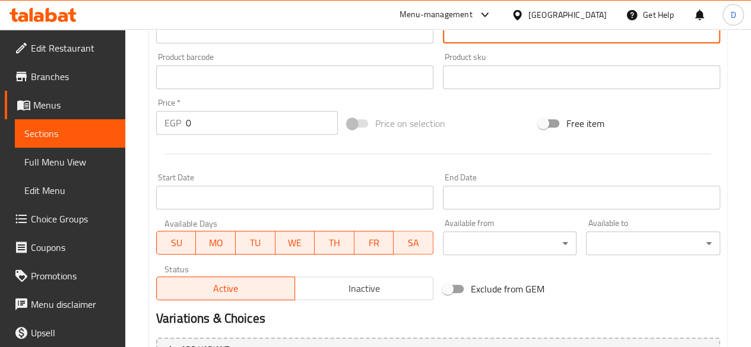
scroll to position [372, 0]
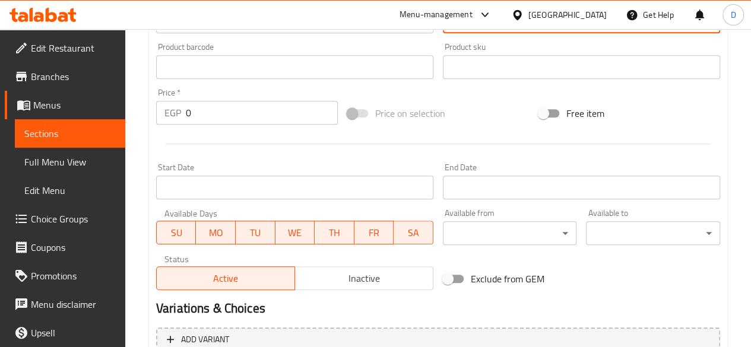
type textarea "لاتيه إسباني + كرواسون باسترامي"
drag, startPoint x: 217, startPoint y: 97, endPoint x: 156, endPoint y: 111, distance: 62.8
click at [156, 110] on div "Price   * EGP 0 Price *" at bounding box center [247, 106] width 182 height 36
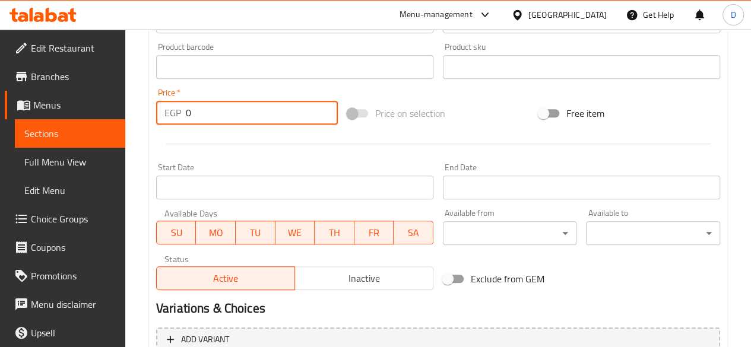
drag, startPoint x: 196, startPoint y: 111, endPoint x: 108, endPoint y: 115, distance: 87.9
click at [109, 115] on div "Edit Restaurant Branches Menus Sections Full Menu View Edit Menu Choice Groups …" at bounding box center [375, 62] width 751 height 810
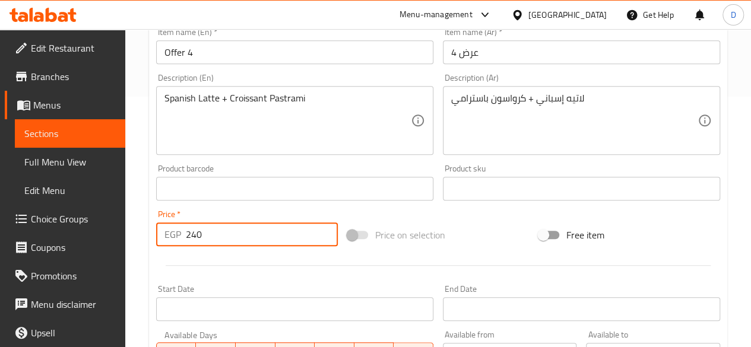
scroll to position [253, 0]
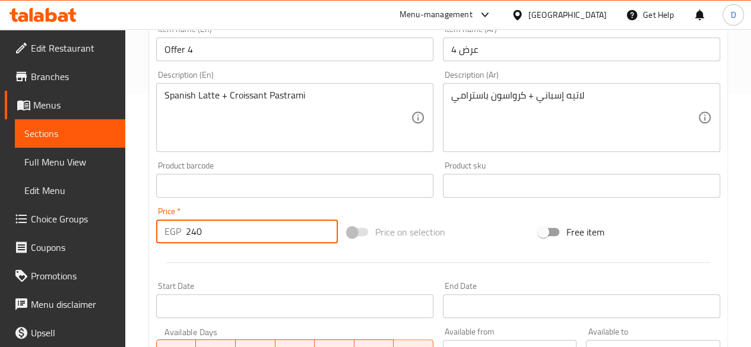
type input "240"
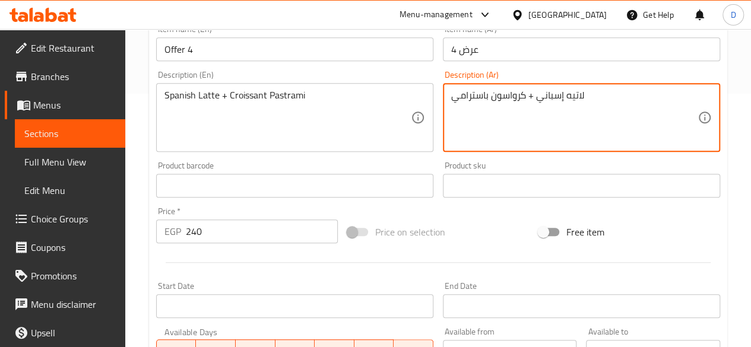
drag, startPoint x: 538, startPoint y: 93, endPoint x: 564, endPoint y: 94, distance: 26.1
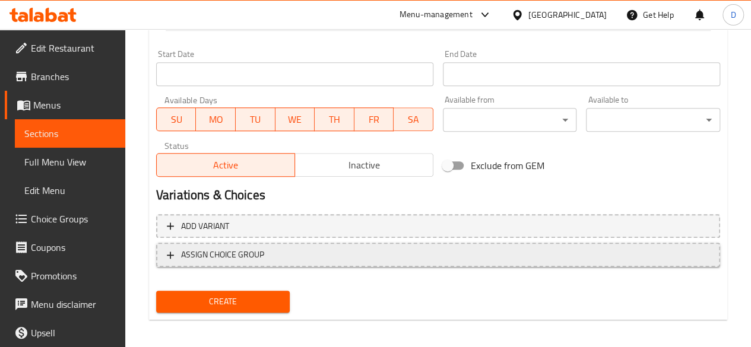
scroll to position [491, 0]
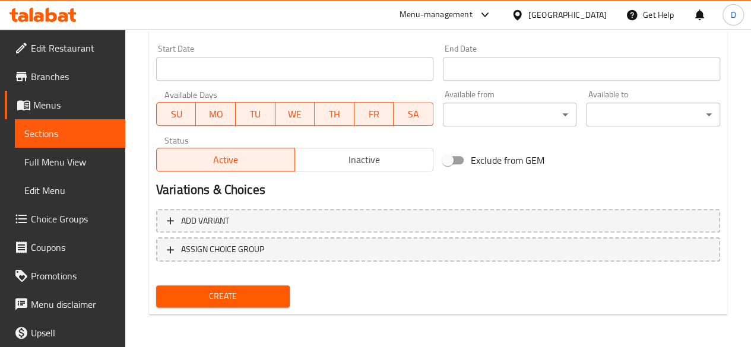
type textarea "[PERSON_NAME] + كرواسون باسترامي"
click at [271, 291] on span "Create" at bounding box center [223, 296] width 115 height 15
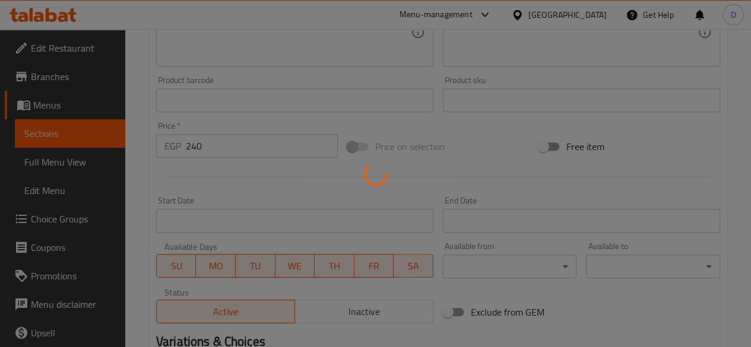
type input "0"
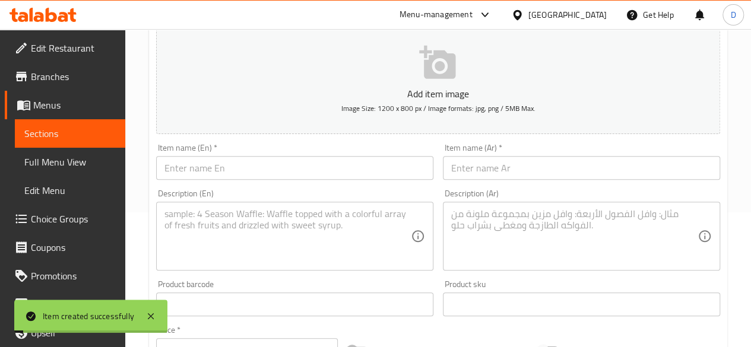
scroll to position [0, 0]
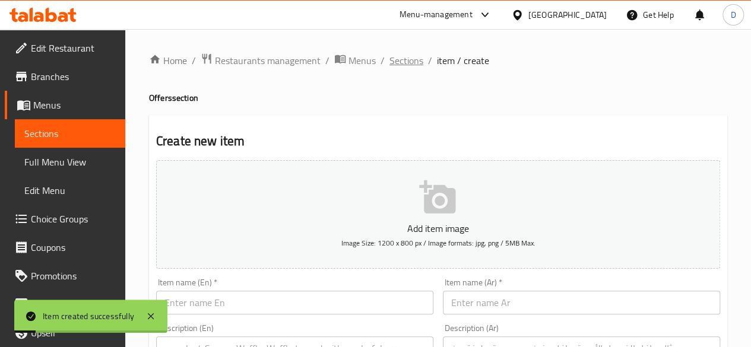
click at [401, 55] on span "Sections" at bounding box center [406, 60] width 34 height 14
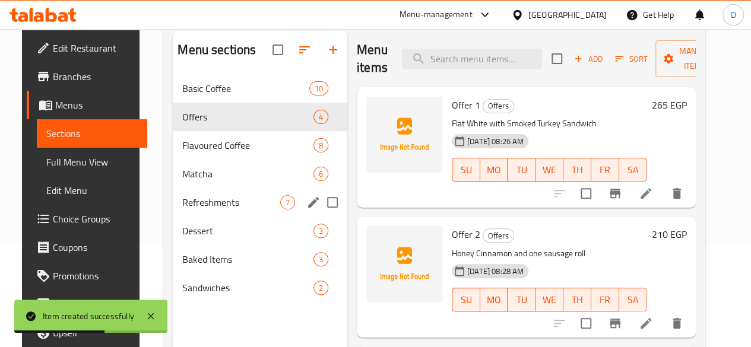
scroll to position [47, 0]
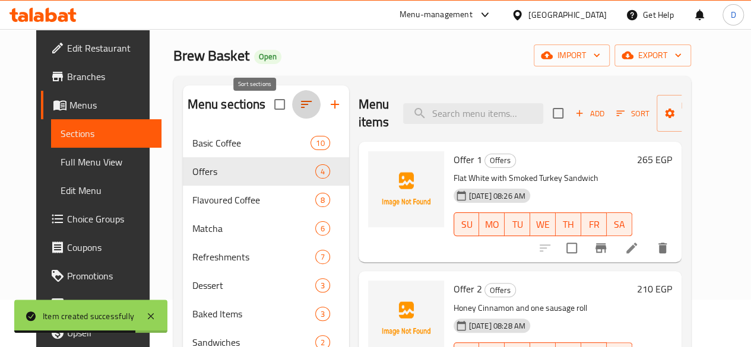
click at [301, 108] on icon "button" at bounding box center [306, 104] width 11 height 7
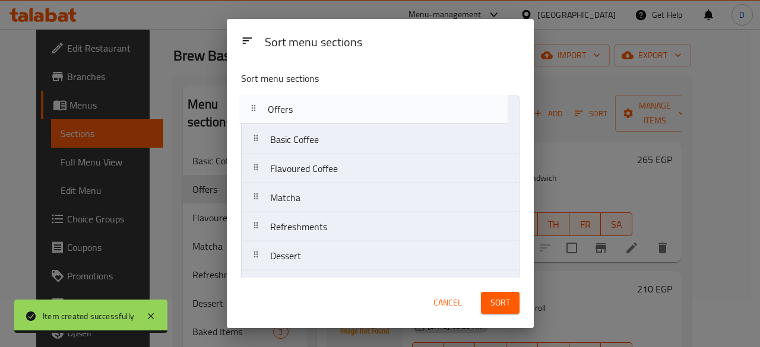
drag, startPoint x: 254, startPoint y: 143, endPoint x: 252, endPoint y: 109, distance: 34.5
click at [252, 109] on nav "Basic Coffee Offers Flavoured Coffee Matcha Refreshments Dessert Baked Items Sa…" at bounding box center [380, 213] width 278 height 234
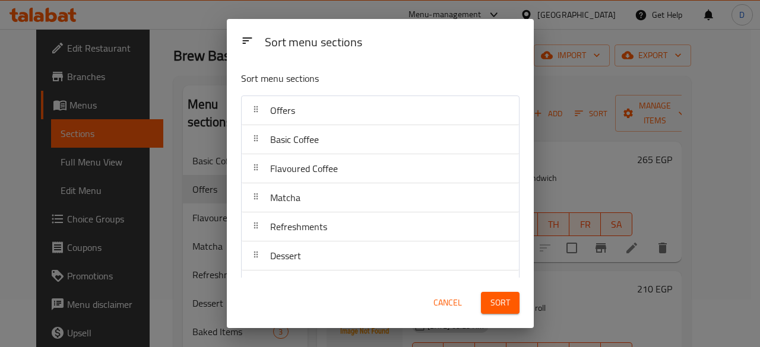
click at [508, 299] on span "Sort" at bounding box center [500, 303] width 20 height 15
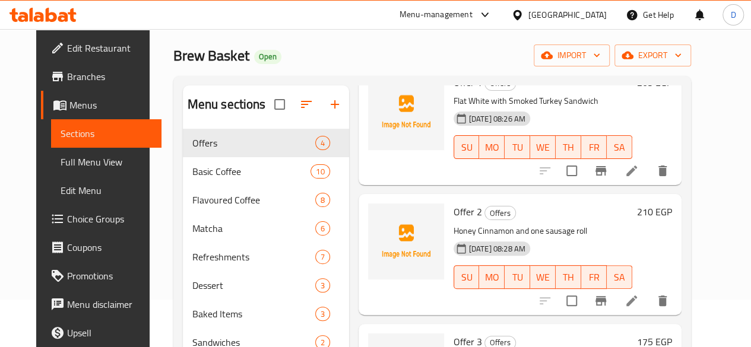
scroll to position [119, 0]
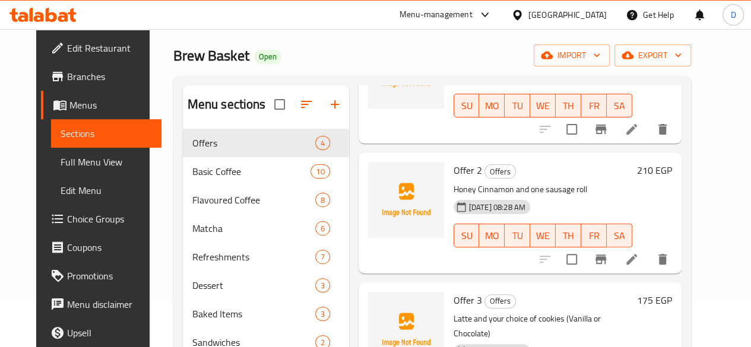
click at [647, 261] on li at bounding box center [631, 259] width 33 height 21
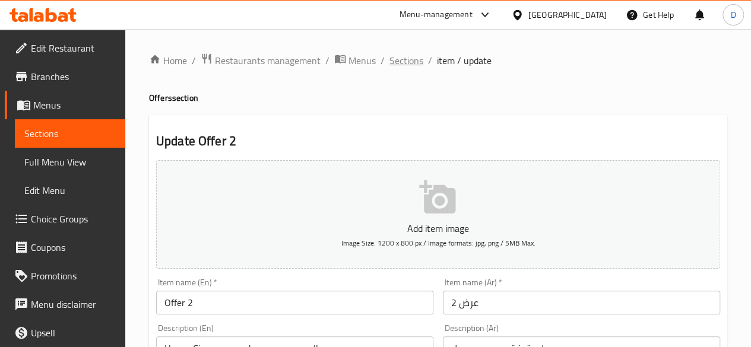
click at [414, 58] on span "Sections" at bounding box center [406, 60] width 34 height 14
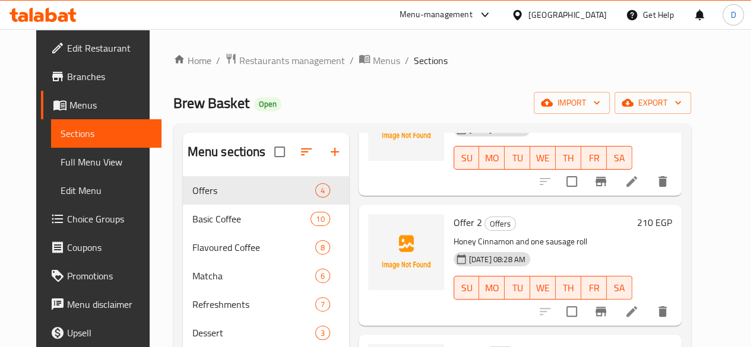
scroll to position [119, 0]
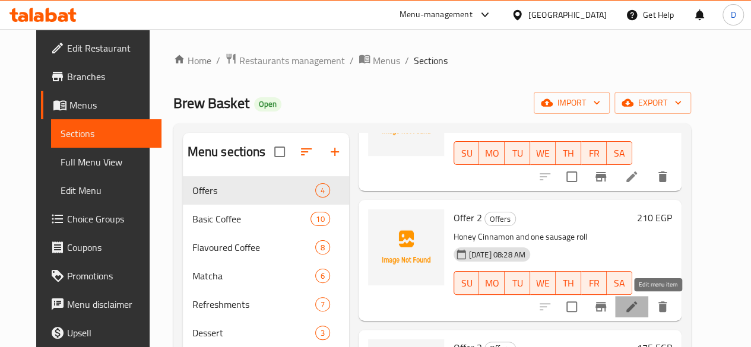
click at [639, 313] on icon at bounding box center [631, 307] width 14 height 14
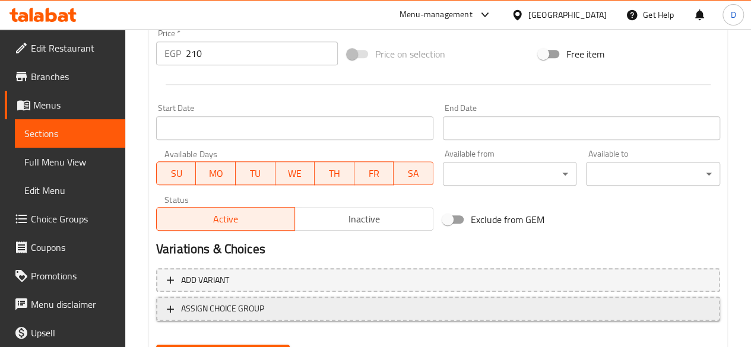
scroll to position [491, 0]
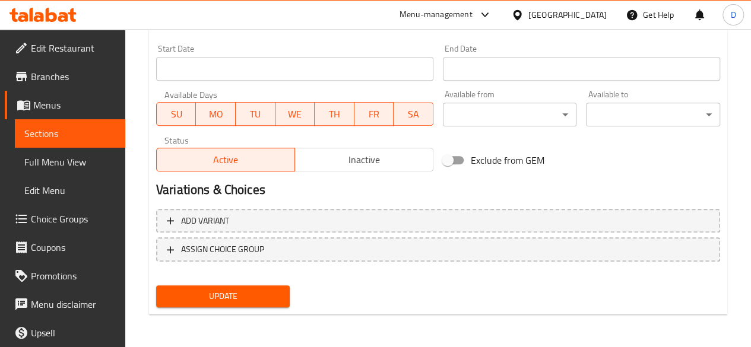
click at [241, 288] on button "Update" at bounding box center [223, 297] width 134 height 22
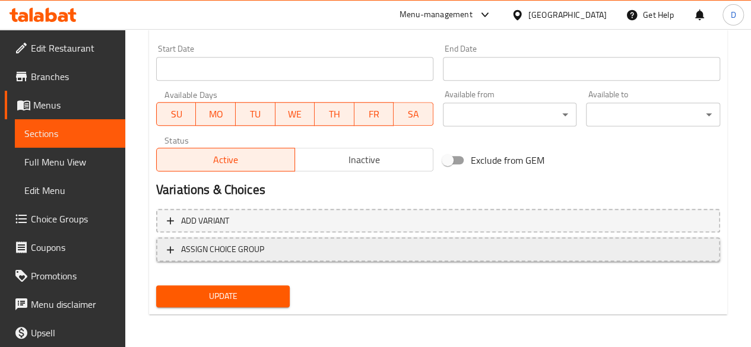
click at [238, 260] on button "ASSIGN CHOICE GROUP" at bounding box center [438, 249] width 564 height 24
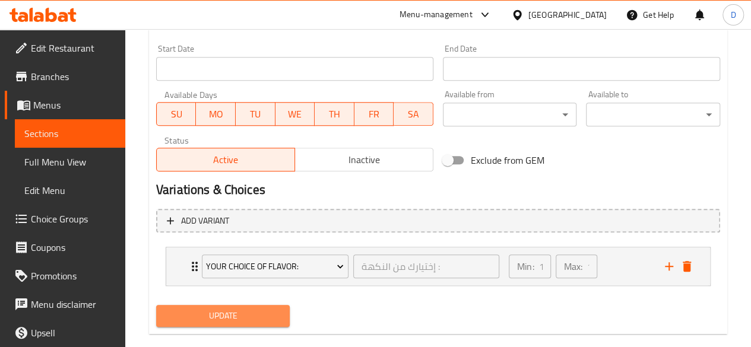
drag, startPoint x: 246, startPoint y: 304, endPoint x: 322, endPoint y: 162, distance: 160.9
click at [246, 303] on div "Update" at bounding box center [223, 315] width 144 height 31
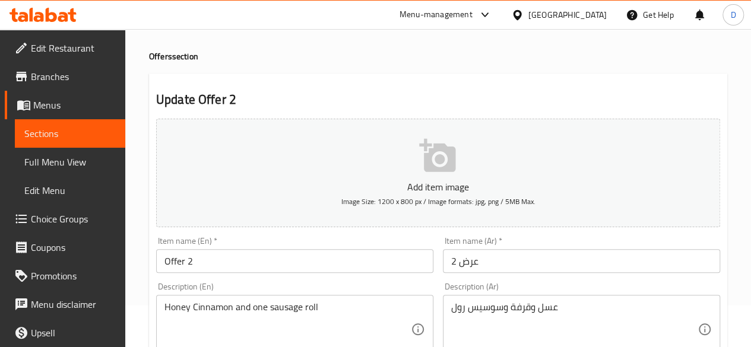
scroll to position [0, 0]
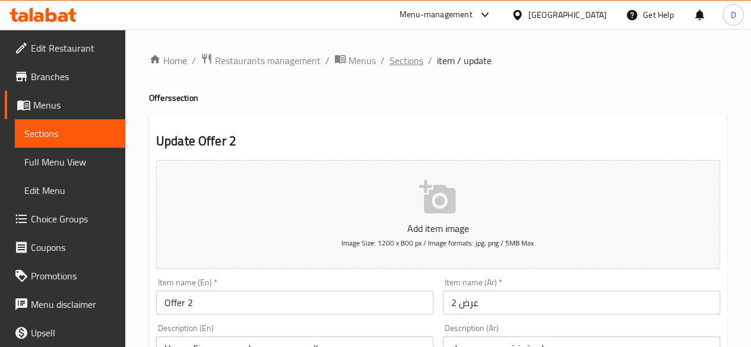
click at [401, 58] on span "Sections" at bounding box center [406, 60] width 34 height 14
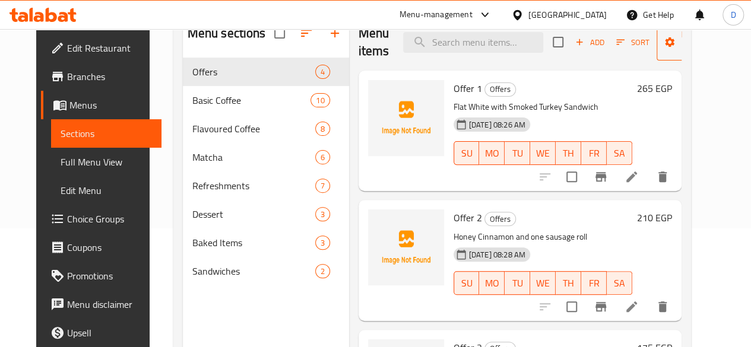
click at [703, 37] on button "Manage items" at bounding box center [697, 42] width 80 height 37
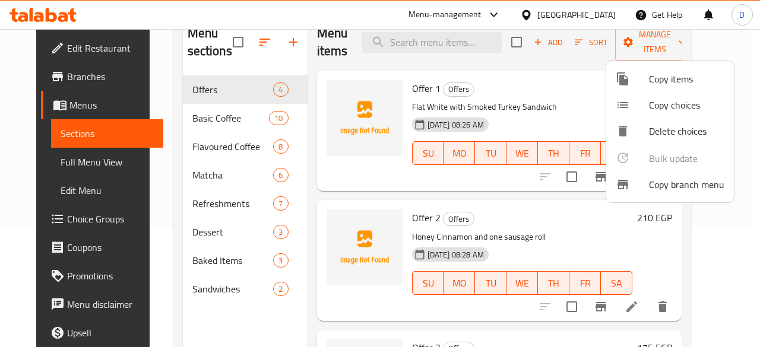
click at [649, 85] on span "Copy items" at bounding box center [686, 79] width 75 height 14
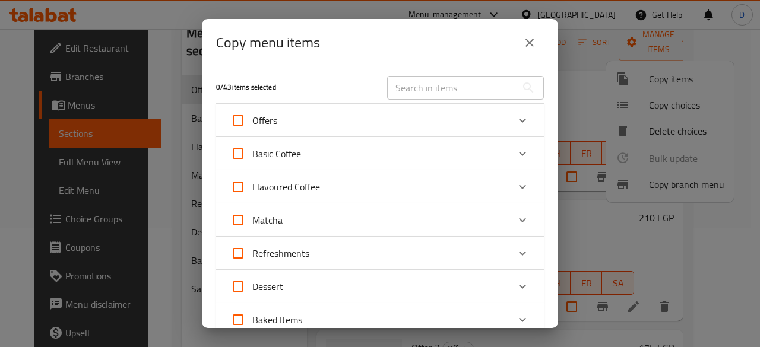
click at [511, 112] on div "Expand" at bounding box center [522, 120] width 28 height 28
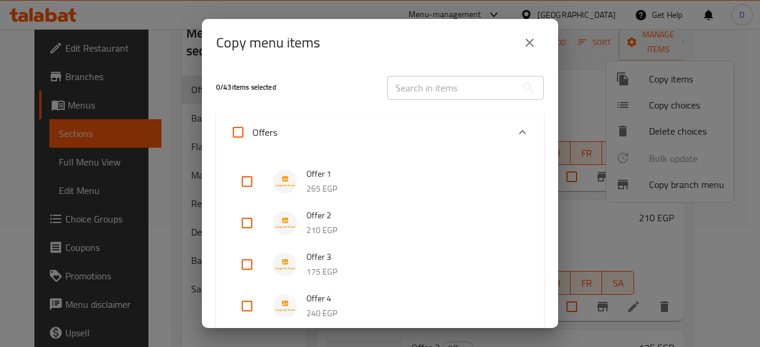
click at [253, 225] on input "checkbox" at bounding box center [247, 223] width 28 height 28
checkbox input "true"
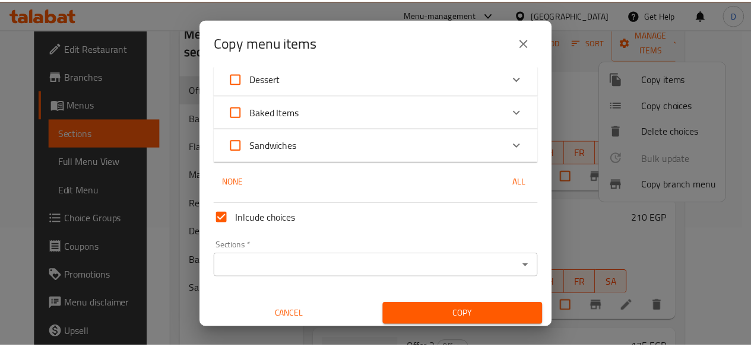
scroll to position [431, 0]
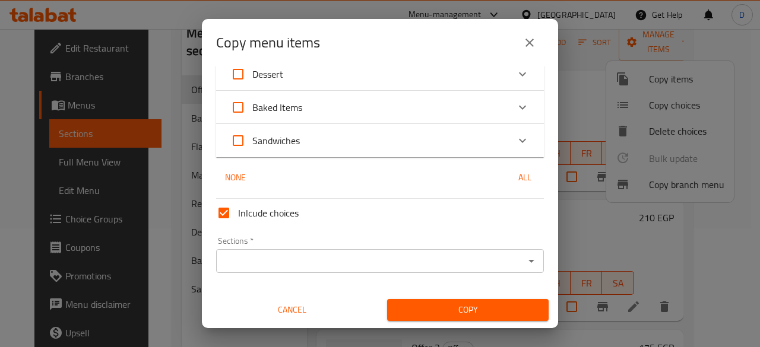
click at [446, 274] on div "Sections   * Sections *" at bounding box center [379, 255] width 337 height 46
click at [440, 259] on input "Sections   *" at bounding box center [370, 261] width 301 height 17
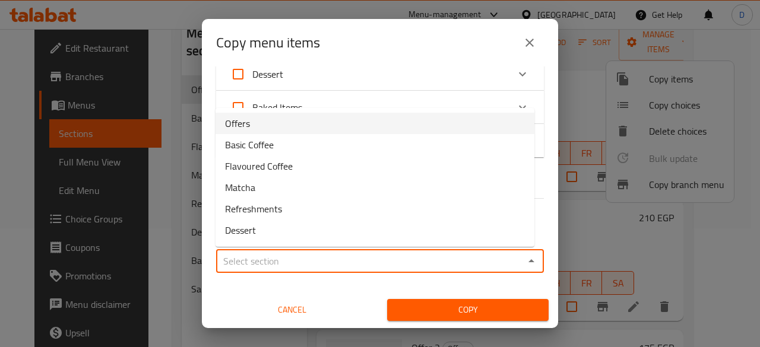
click at [319, 118] on li "Offers" at bounding box center [374, 123] width 319 height 21
type input "Offers"
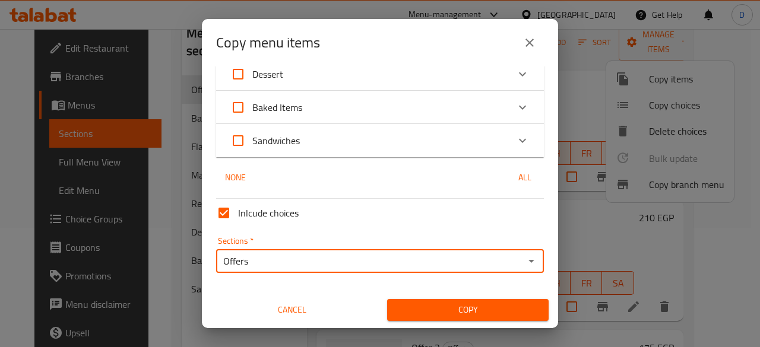
click at [477, 309] on span "Copy" at bounding box center [468, 310] width 142 height 15
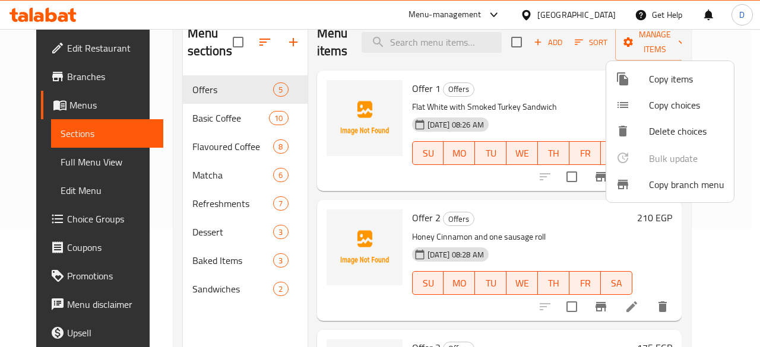
click at [759, 93] on div at bounding box center [380, 173] width 760 height 347
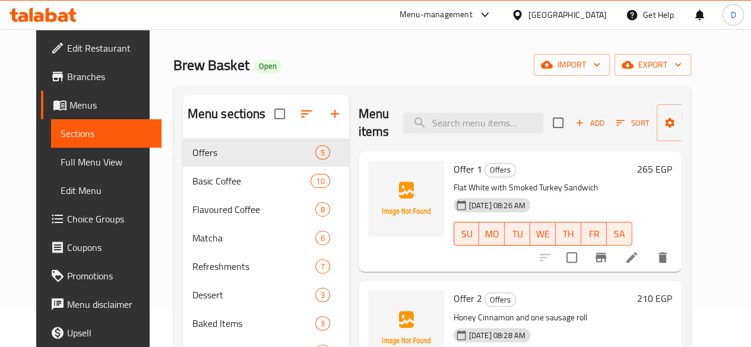
scroll to position [0, 0]
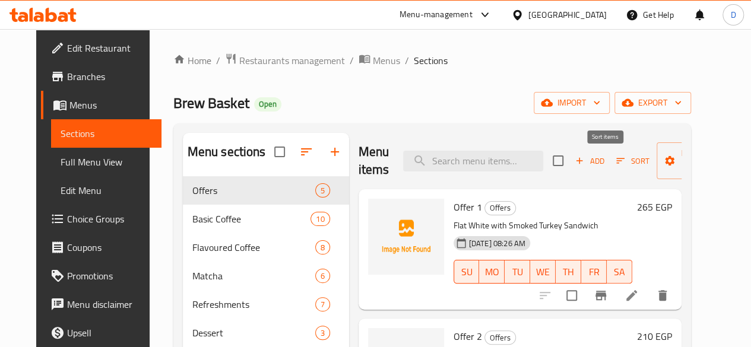
click at [615, 160] on icon "button" at bounding box center [620, 161] width 11 height 11
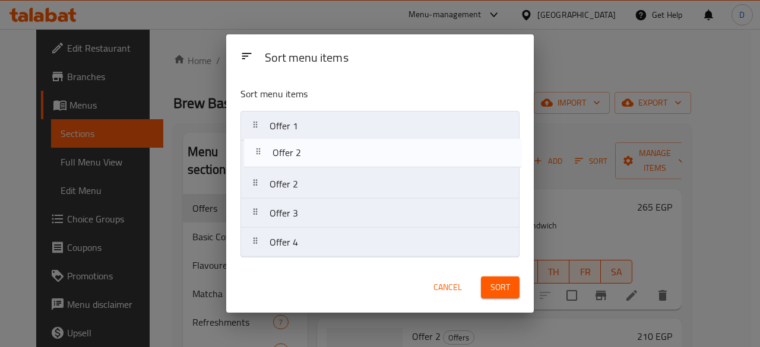
drag, startPoint x: 254, startPoint y: 246, endPoint x: 256, endPoint y: 160, distance: 86.1
click at [256, 160] on nav "Offer 1 Offer 2 Offer 3 Offer 4 Offer 2" at bounding box center [379, 184] width 279 height 147
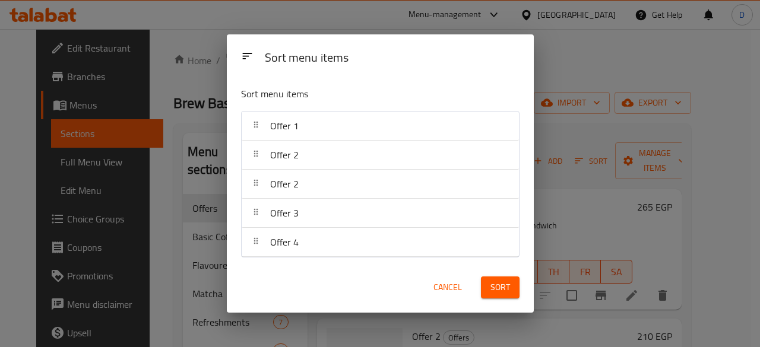
click at [501, 286] on span "Sort" at bounding box center [500, 287] width 20 height 15
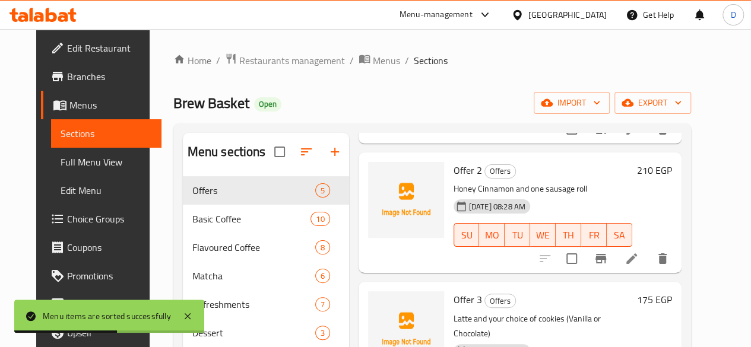
scroll to position [297, 0]
click at [667, 258] on icon "delete" at bounding box center [662, 258] width 8 height 11
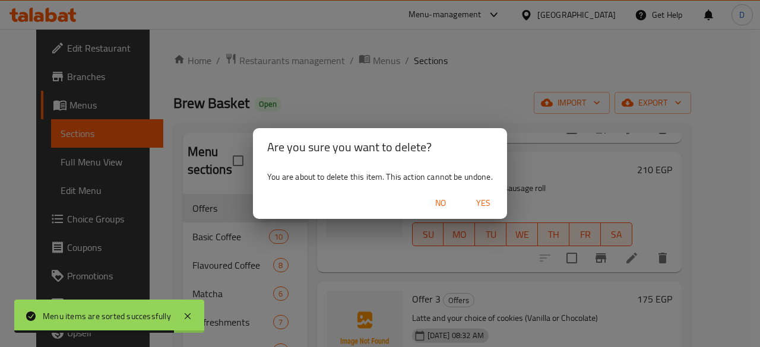
click at [447, 205] on span "No" at bounding box center [440, 203] width 28 height 15
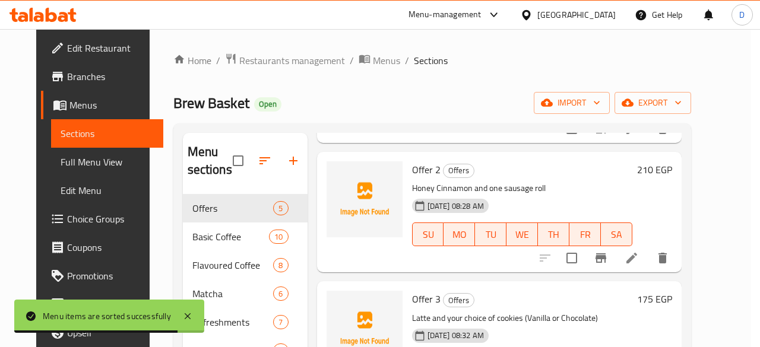
click at [447, 205] on span "No" at bounding box center [440, 203] width 28 height 15
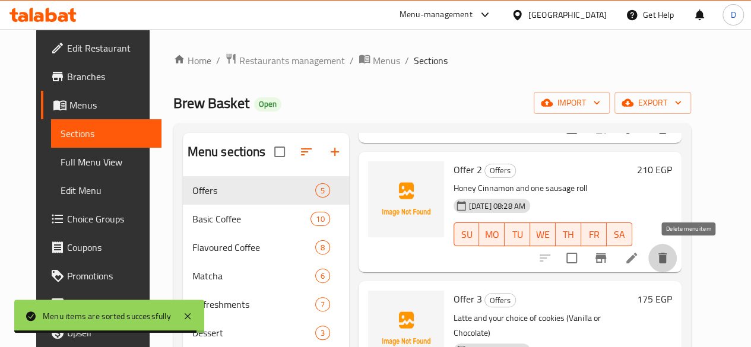
click at [677, 267] on button "delete" at bounding box center [662, 258] width 28 height 28
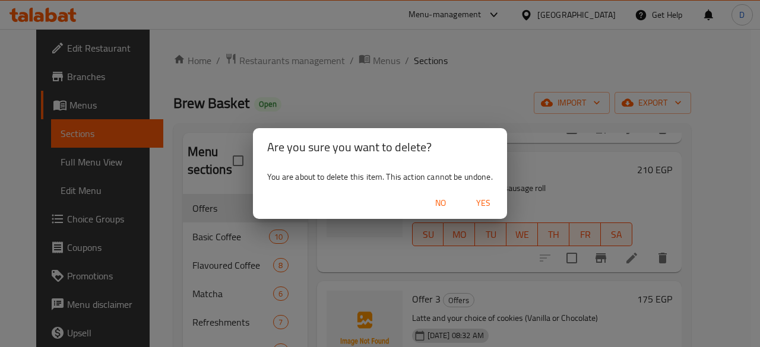
click at [480, 208] on span "Yes" at bounding box center [483, 203] width 28 height 15
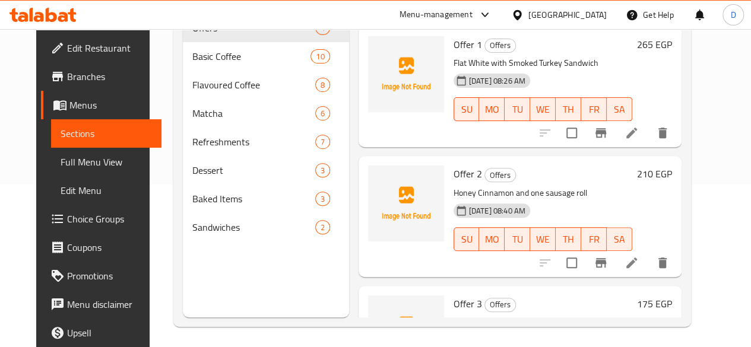
scroll to position [0, 0]
